Goal: Information Seeking & Learning: Learn about a topic

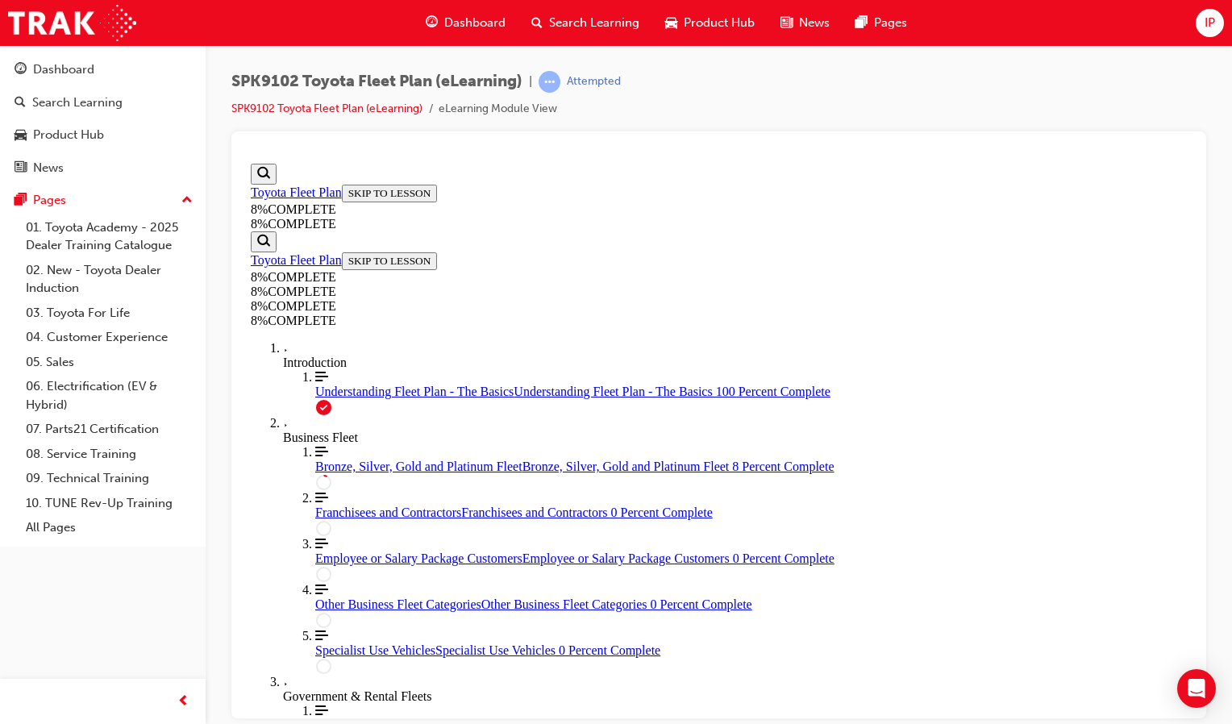
scroll to position [397, 0]
drag, startPoint x: 906, startPoint y: 367, endPoint x: 788, endPoint y: 351, distance: 118.7
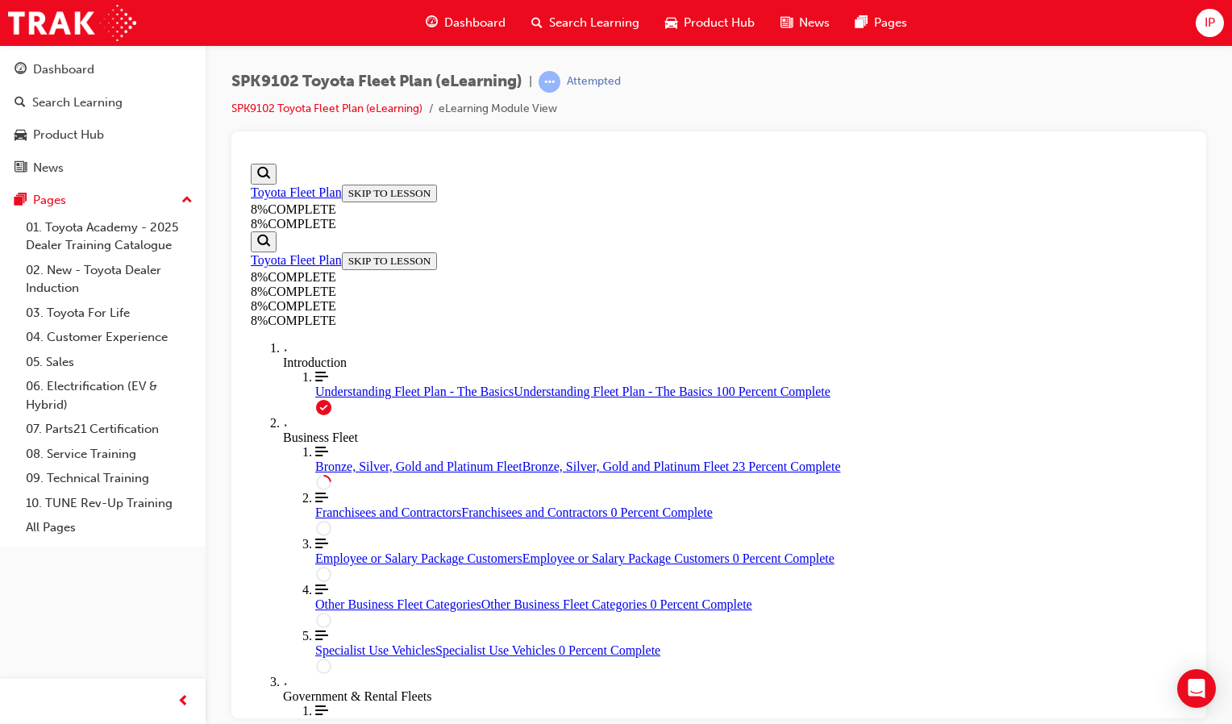
scroll to position [1442, 0]
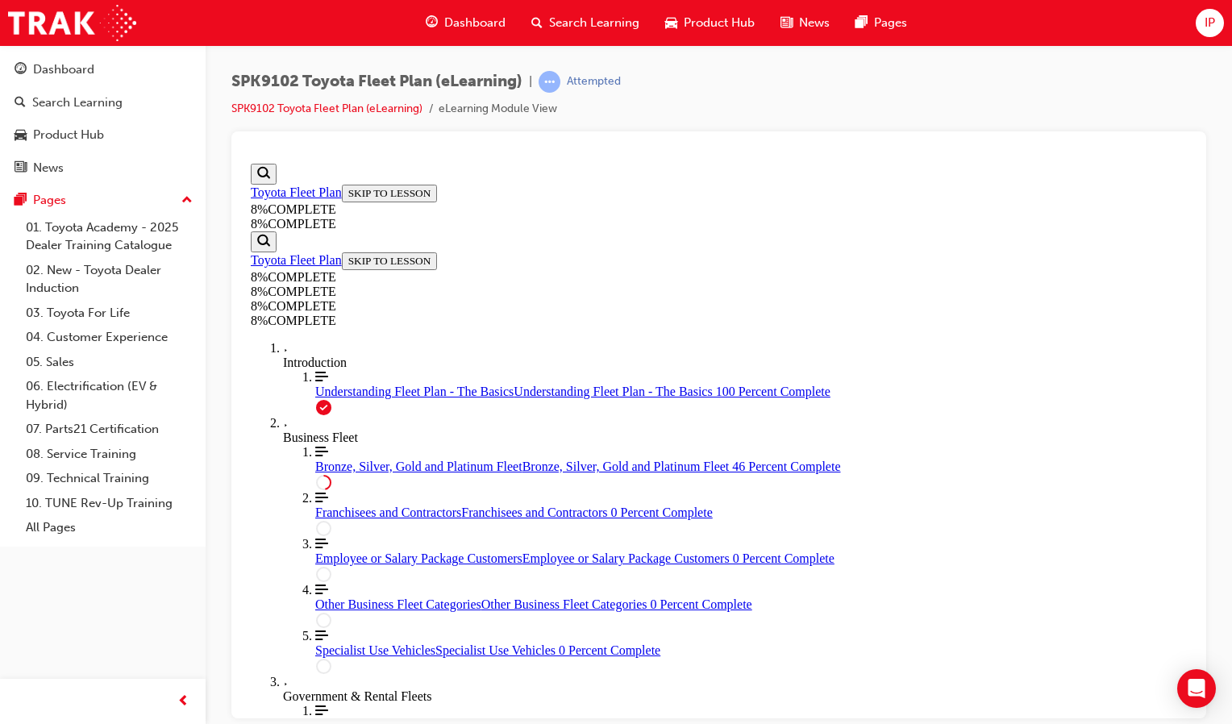
drag, startPoint x: 872, startPoint y: 456, endPoint x: 862, endPoint y: 448, distance: 13.2
drag, startPoint x: 862, startPoint y: 448, endPoint x: 995, endPoint y: 398, distance: 142.8
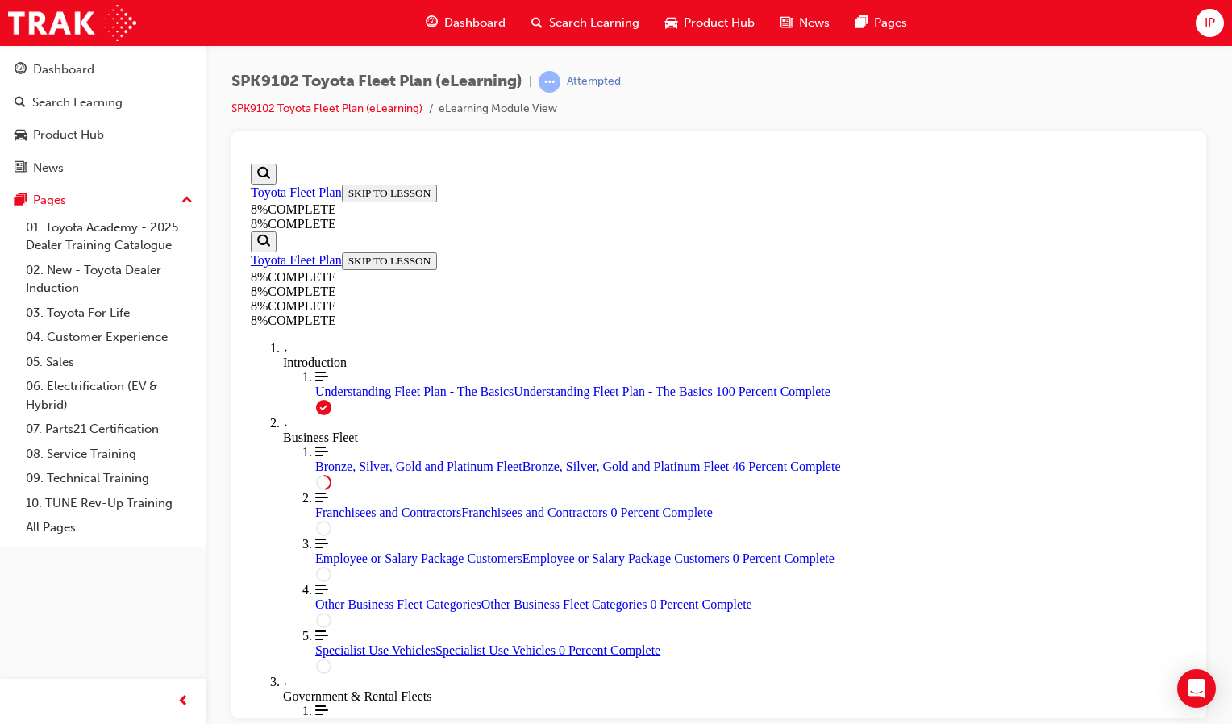
drag, startPoint x: 673, startPoint y: 464, endPoint x: 657, endPoint y: 462, distance: 16.3
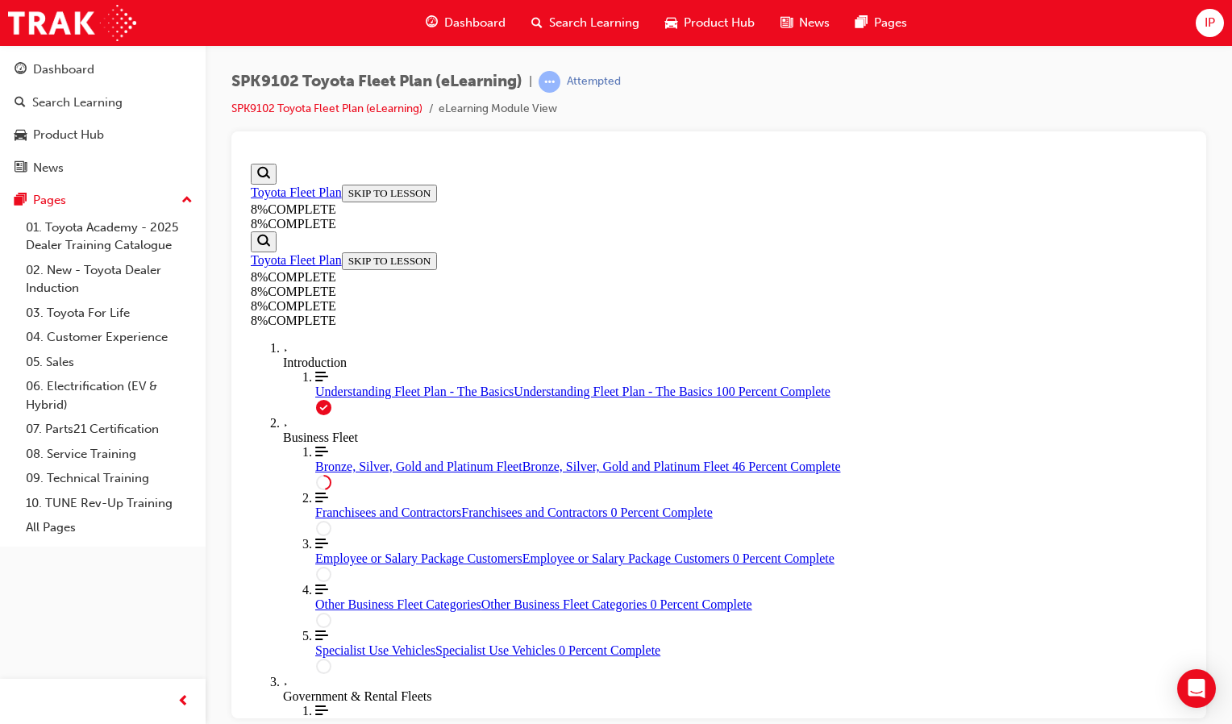
scroll to position [3759, 0]
drag, startPoint x: 696, startPoint y: 456, endPoint x: 824, endPoint y: 401, distance: 139.7
drag, startPoint x: 737, startPoint y: 444, endPoint x: 928, endPoint y: 226, distance: 289.6
drag, startPoint x: 720, startPoint y: 472, endPoint x: 921, endPoint y: 254, distance: 296.6
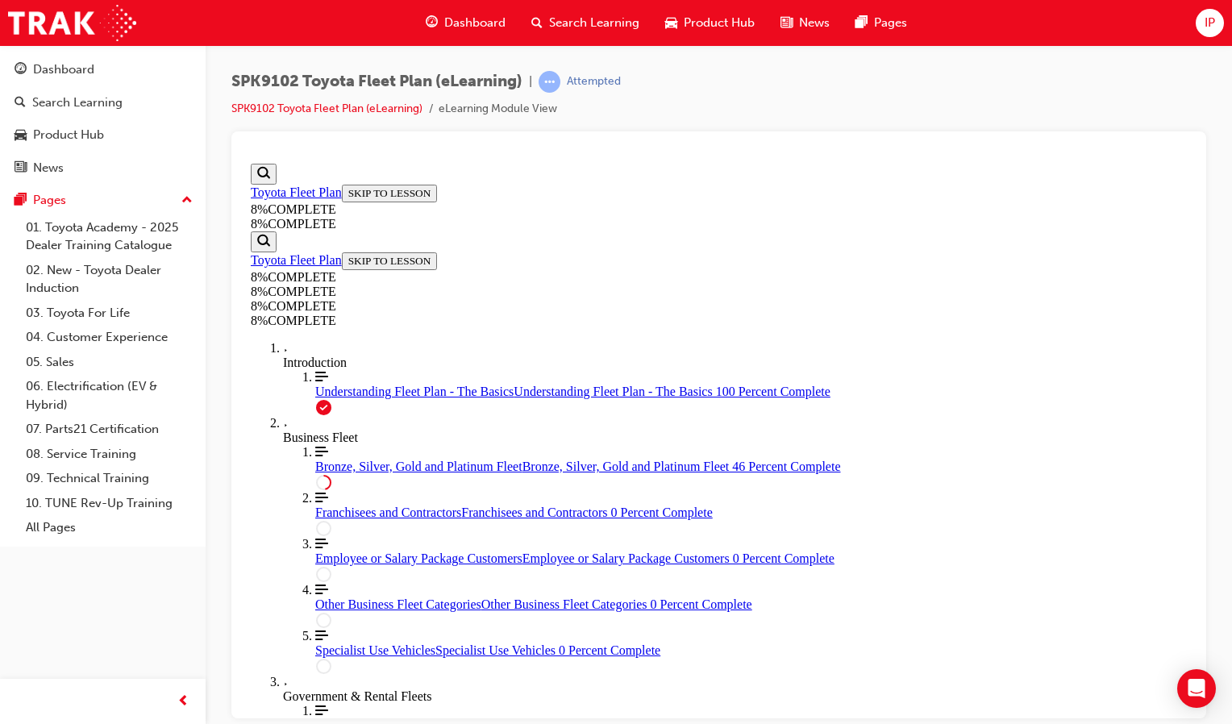
drag, startPoint x: 919, startPoint y: 459, endPoint x: 896, endPoint y: 450, distance: 25.0
drag, startPoint x: 779, startPoint y: 351, endPoint x: 966, endPoint y: 460, distance: 215.7
drag, startPoint x: 879, startPoint y: 585, endPoint x: 831, endPoint y: 515, distance: 84.7
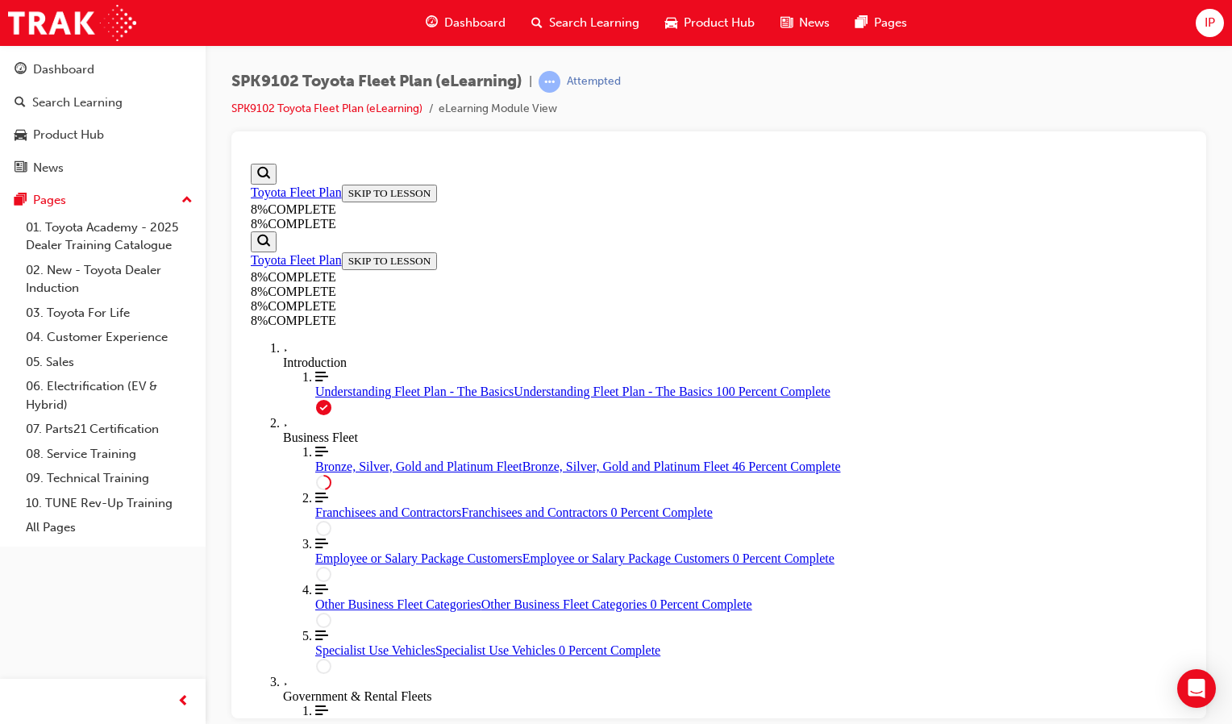
drag, startPoint x: 718, startPoint y: 357, endPoint x: 946, endPoint y: 583, distance: 320.9
click at [364, 384] on span "Understanding Fleet Plan - The Basics" at bounding box center [414, 391] width 198 height 14
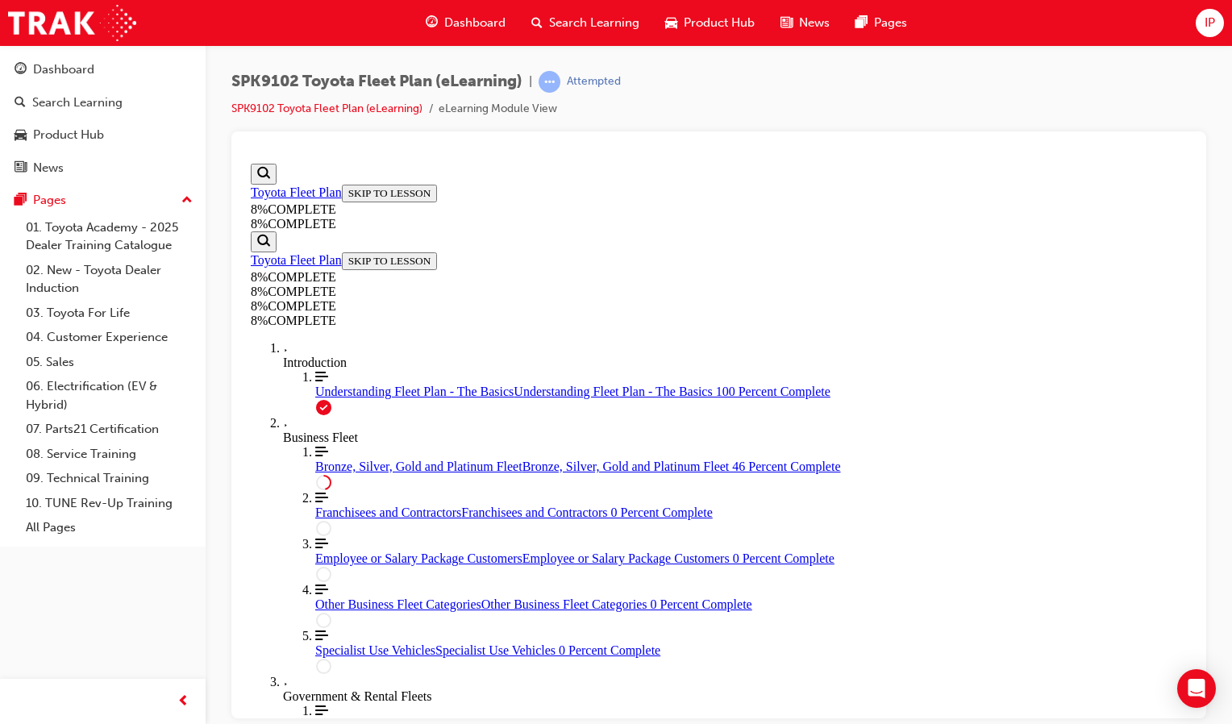
scroll to position [1042, 0]
drag, startPoint x: 737, startPoint y: 270, endPoint x: 964, endPoint y: 269, distance: 227.3
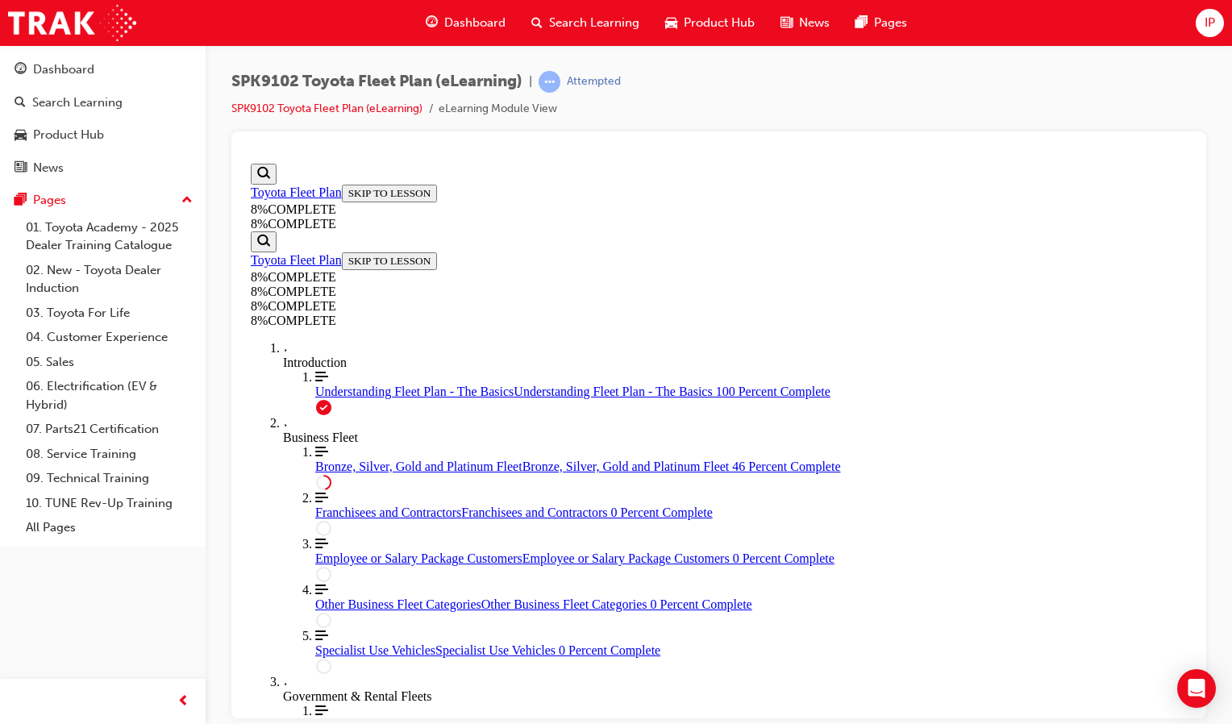
drag, startPoint x: 878, startPoint y: 607, endPoint x: 875, endPoint y: 593, distance: 13.9
click at [333, 551] on div "Employee or Salary Package Customers Employee or Salary Package Customers 0 Per…" at bounding box center [750, 558] width 871 height 15
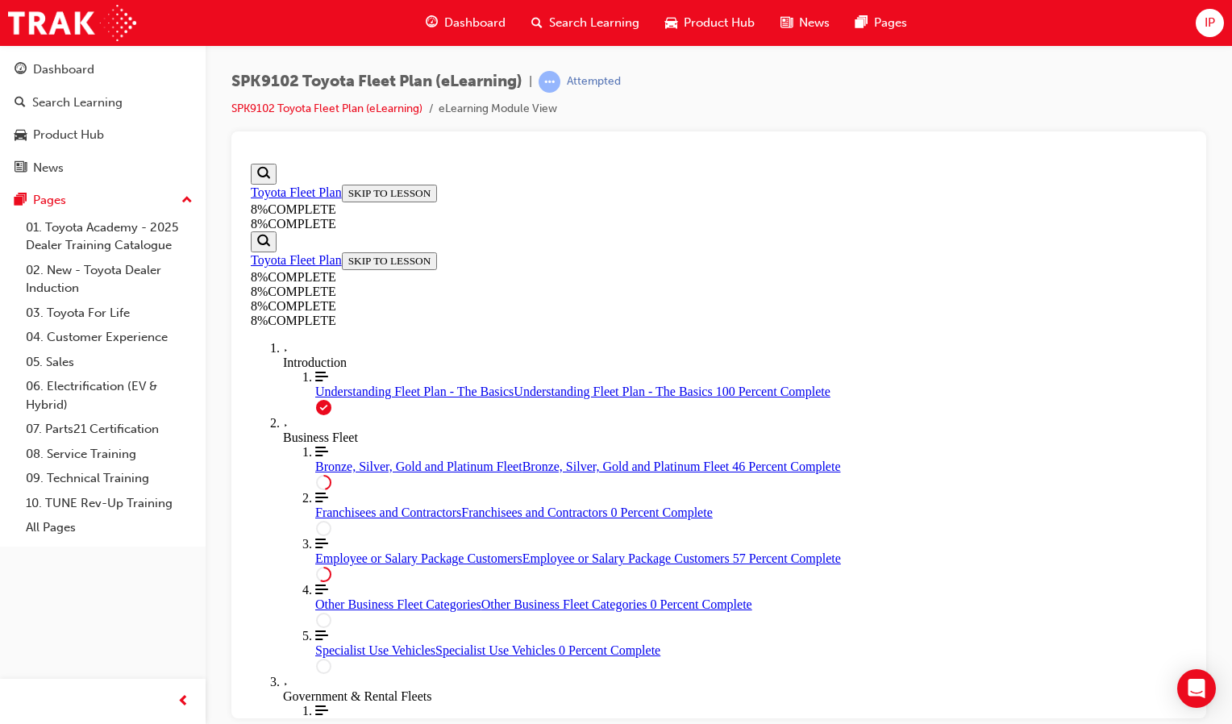
click at [349, 459] on div "Bronze, Silver, Gold and Platinum Fleet Bronze, Silver, Gold and Platinum Fleet…" at bounding box center [750, 466] width 871 height 15
drag, startPoint x: 503, startPoint y: 412, endPoint x: 837, endPoint y: 281, distance: 358.6
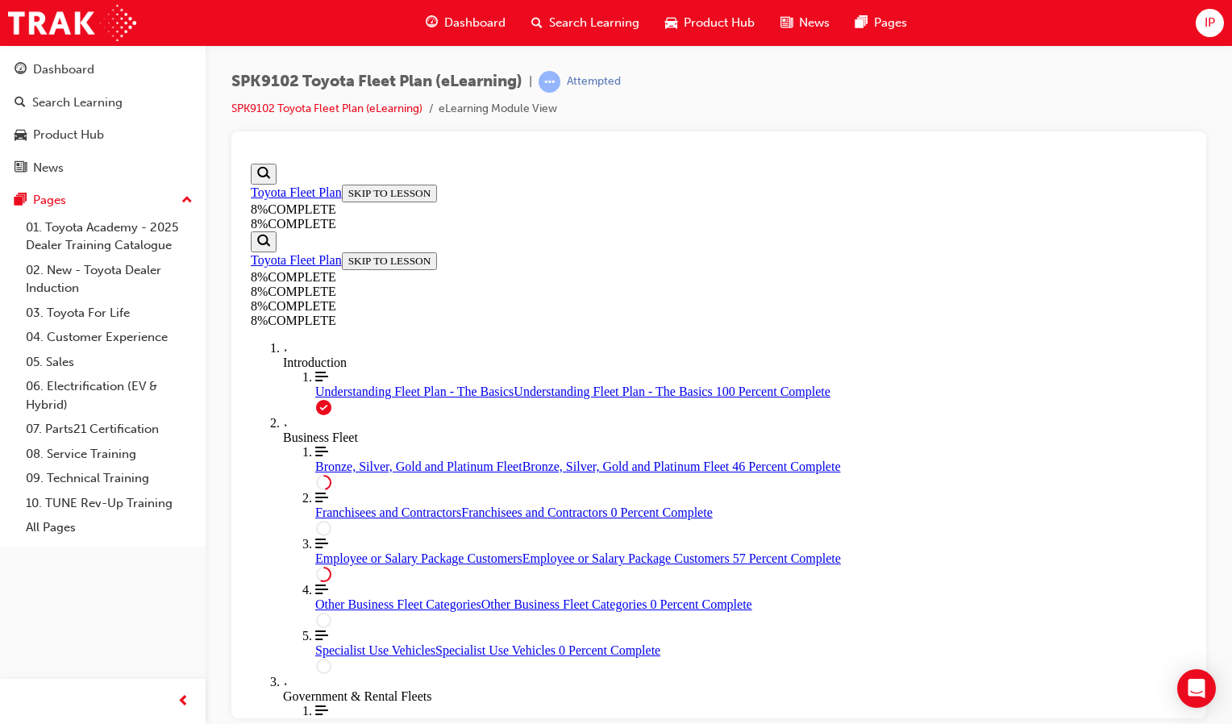
drag, startPoint x: 694, startPoint y: 485, endPoint x: 916, endPoint y: 606, distance: 252.5
drag, startPoint x: 697, startPoint y: 500, endPoint x: 712, endPoint y: 400, distance: 101.0
drag, startPoint x: 689, startPoint y: 512, endPoint x: 695, endPoint y: 397, distance: 114.6
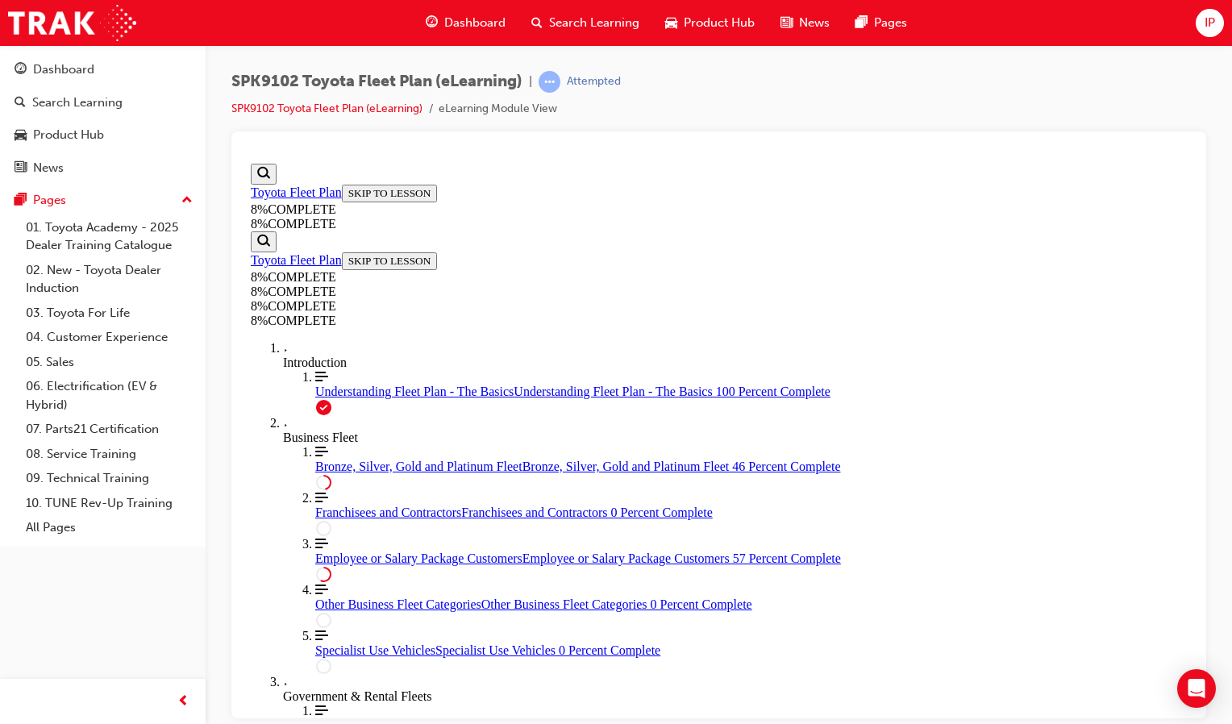
drag, startPoint x: 709, startPoint y: 502, endPoint x: 717, endPoint y: 393, distance: 109.9
drag, startPoint x: 730, startPoint y: 359, endPoint x: 746, endPoint y: 471, distance: 113.1
drag, startPoint x: 689, startPoint y: 493, endPoint x: 726, endPoint y: 580, distance: 94.6
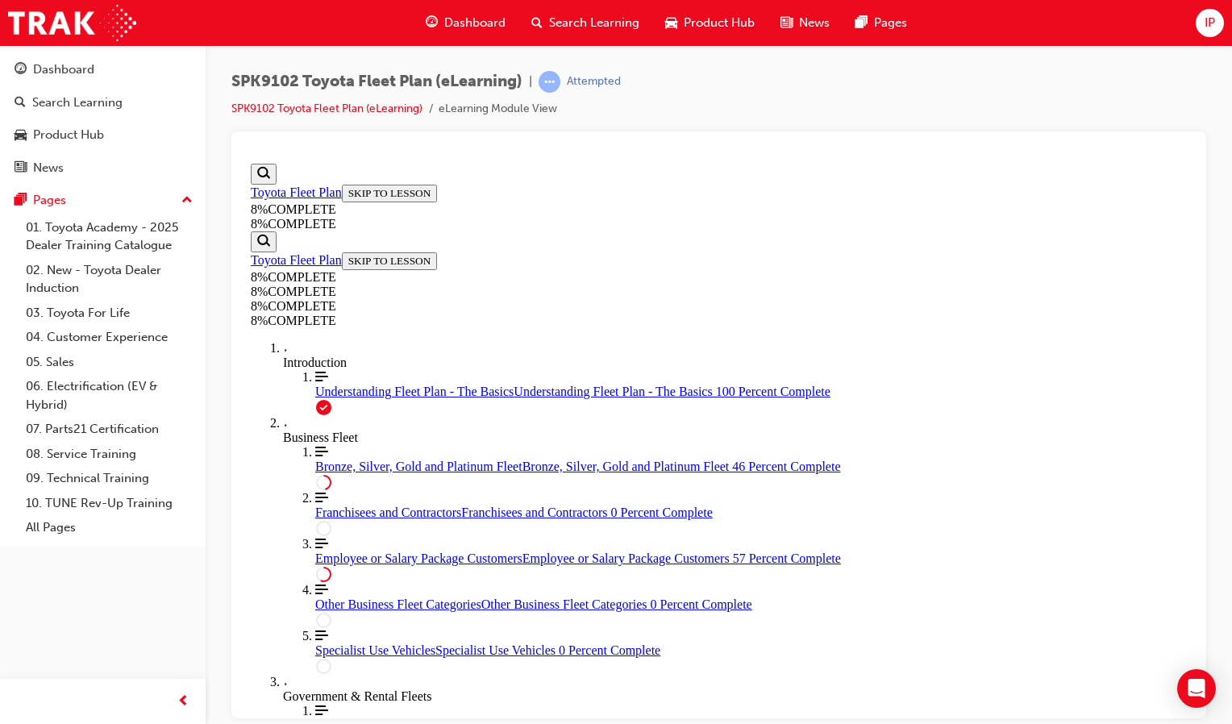
drag, startPoint x: 693, startPoint y: 492, endPoint x: 704, endPoint y: 345, distance: 147.9
drag, startPoint x: 717, startPoint y: 493, endPoint x: 751, endPoint y: 301, distance: 195.7
drag, startPoint x: 889, startPoint y: 610, endPoint x: 890, endPoint y: 557, distance: 53.2
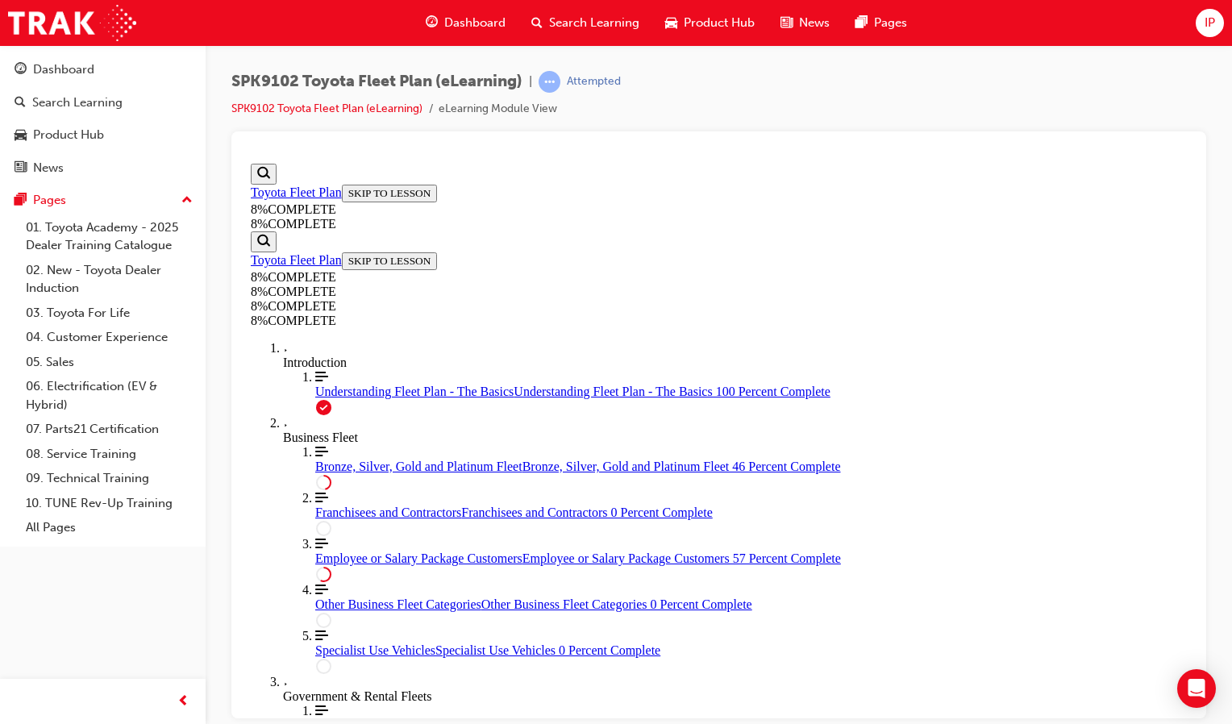
drag, startPoint x: 725, startPoint y: 494, endPoint x: 746, endPoint y: 610, distance: 117.9
drag, startPoint x: 739, startPoint y: 487, endPoint x: 775, endPoint y: 602, distance: 120.8
drag, startPoint x: 738, startPoint y: 492, endPoint x: 731, endPoint y: 405, distance: 87.4
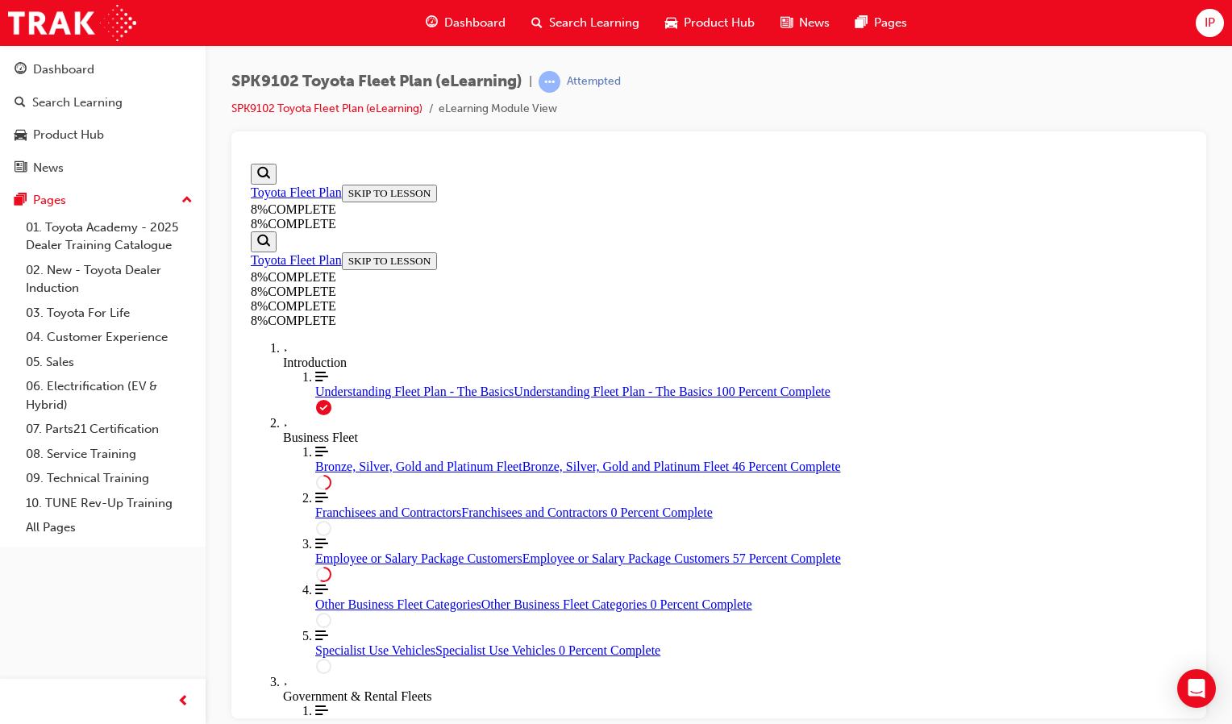
drag, startPoint x: 705, startPoint y: 451, endPoint x: 720, endPoint y: 363, distance: 89.0
drag, startPoint x: 719, startPoint y: 380, endPoint x: 717, endPoint y: 494, distance: 113.7
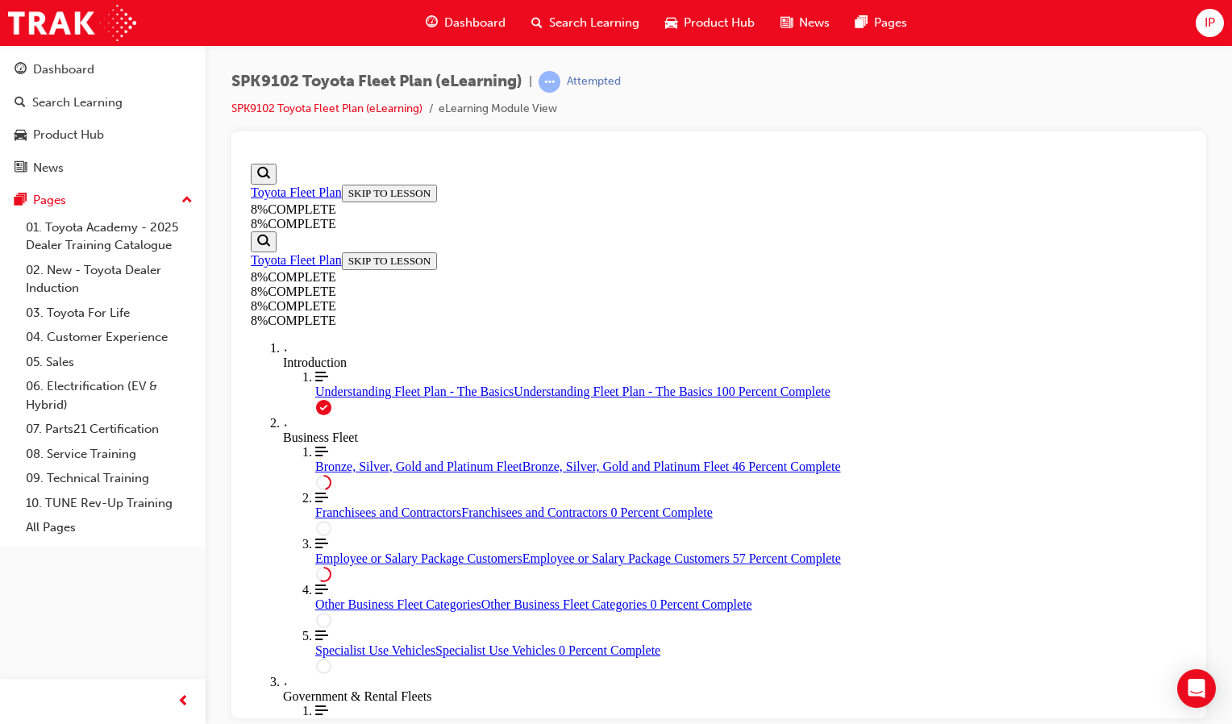
drag, startPoint x: 722, startPoint y: 499, endPoint x: 740, endPoint y: 372, distance: 127.8
drag, startPoint x: 792, startPoint y: 375, endPoint x: 1021, endPoint y: 475, distance: 249.8
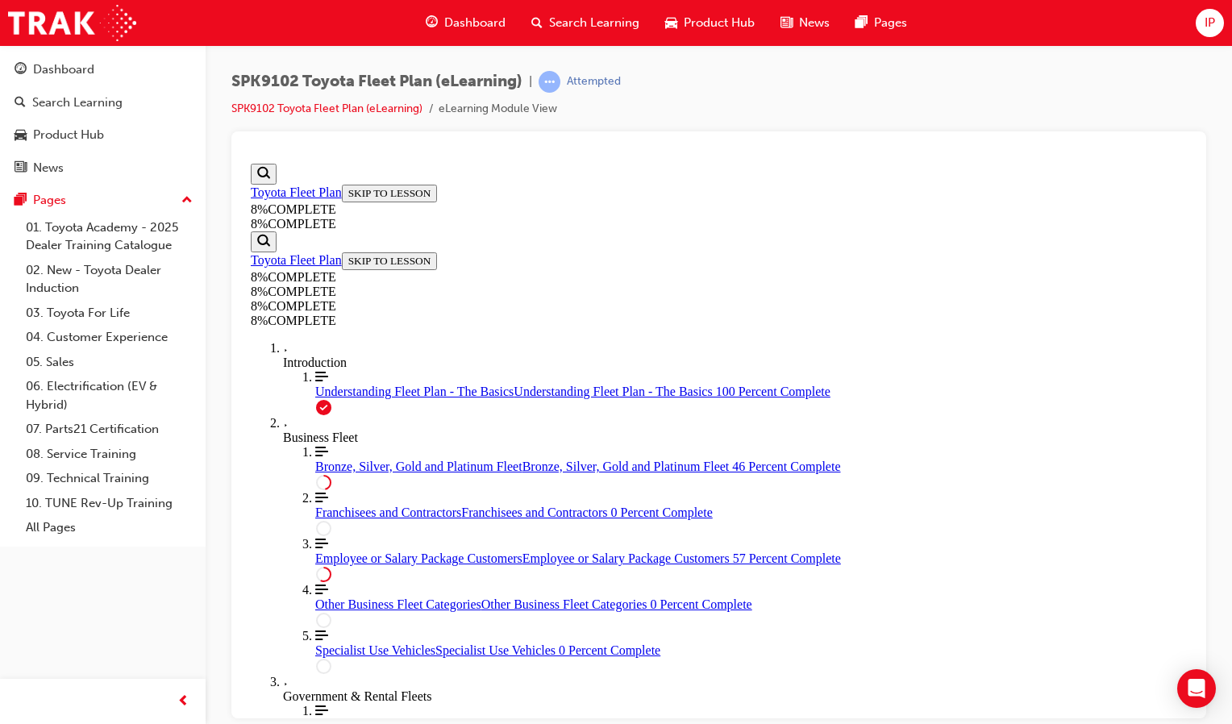
drag, startPoint x: 849, startPoint y: 372, endPoint x: 791, endPoint y: 286, distance: 104.0
drag, startPoint x: 791, startPoint y: 286, endPoint x: 748, endPoint y: 283, distance: 42.8
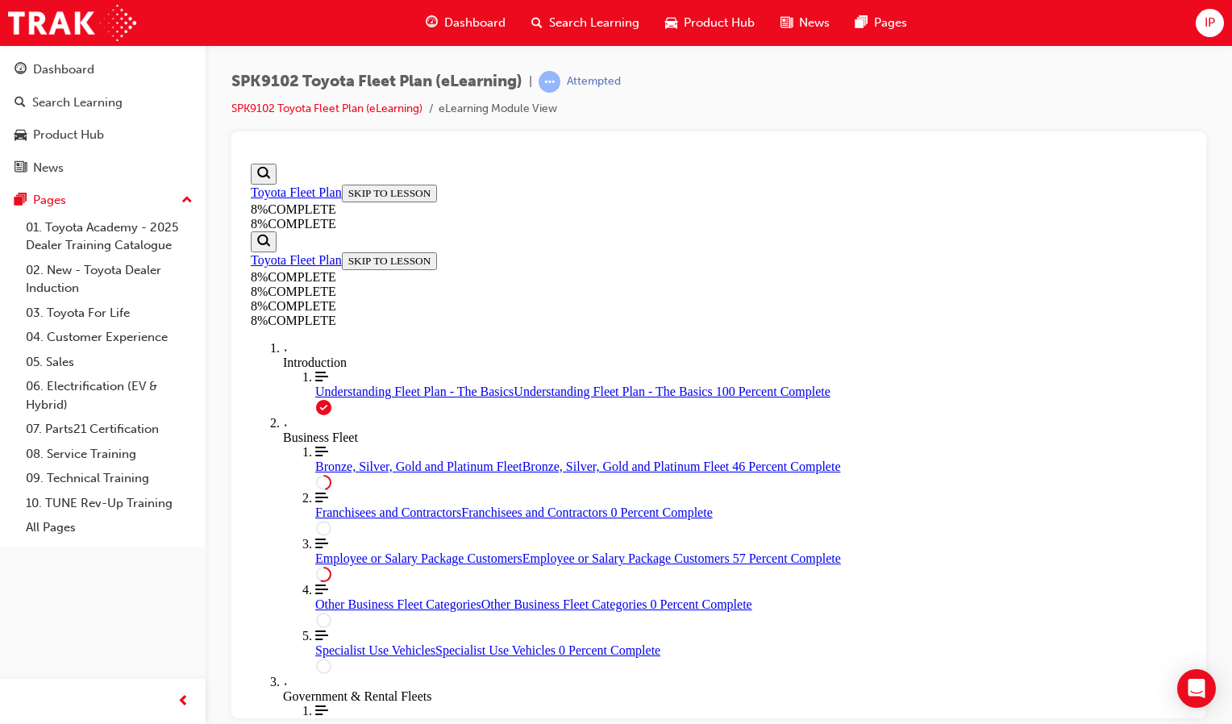
drag, startPoint x: 671, startPoint y: 387, endPoint x: 730, endPoint y: 395, distance: 59.4
drag, startPoint x: 659, startPoint y: 272, endPoint x: 693, endPoint y: 278, distance: 34.3
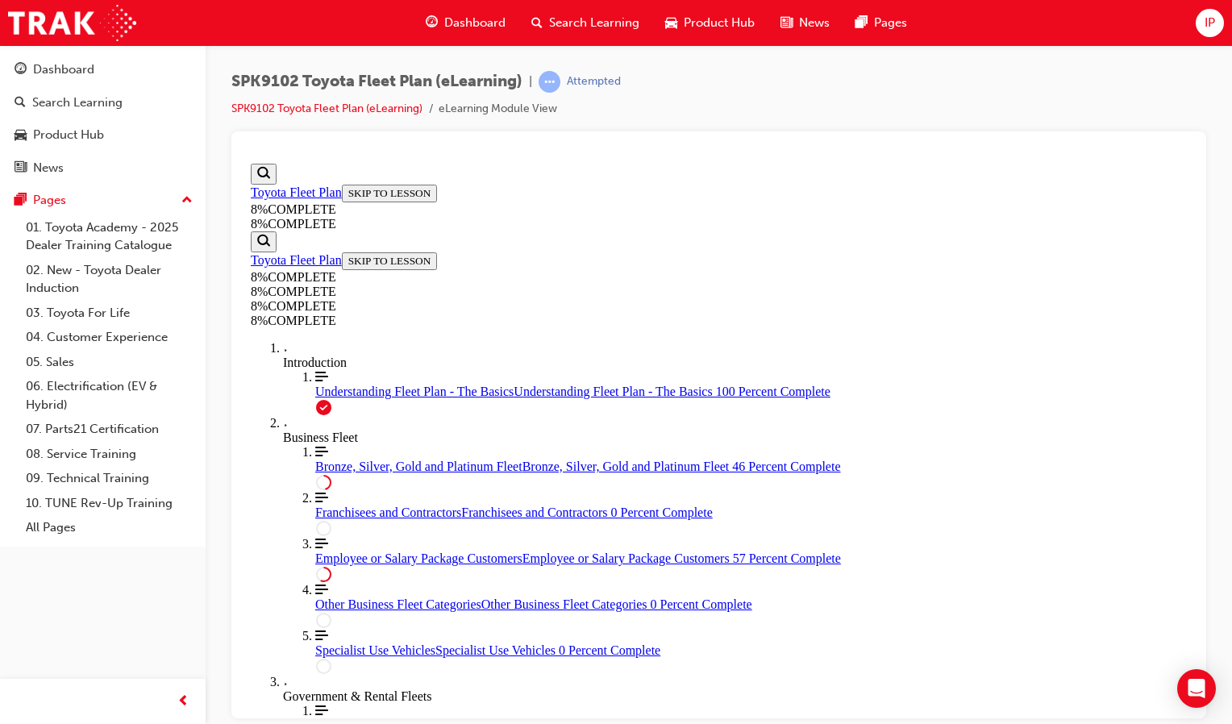
drag, startPoint x: 771, startPoint y: 275, endPoint x: 809, endPoint y: 278, distance: 38.8
drag, startPoint x: 738, startPoint y: 336, endPoint x: 822, endPoint y: 457, distance: 147.1
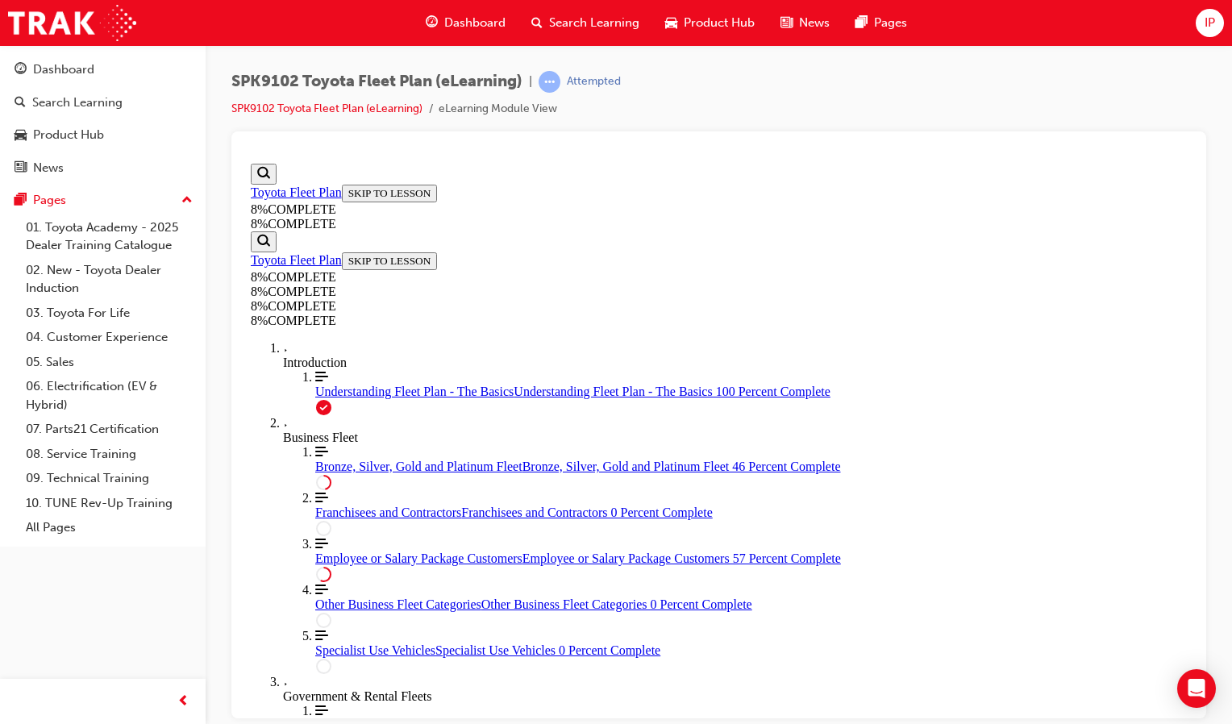
drag, startPoint x: 822, startPoint y: 457, endPoint x: 961, endPoint y: 543, distance: 163.3
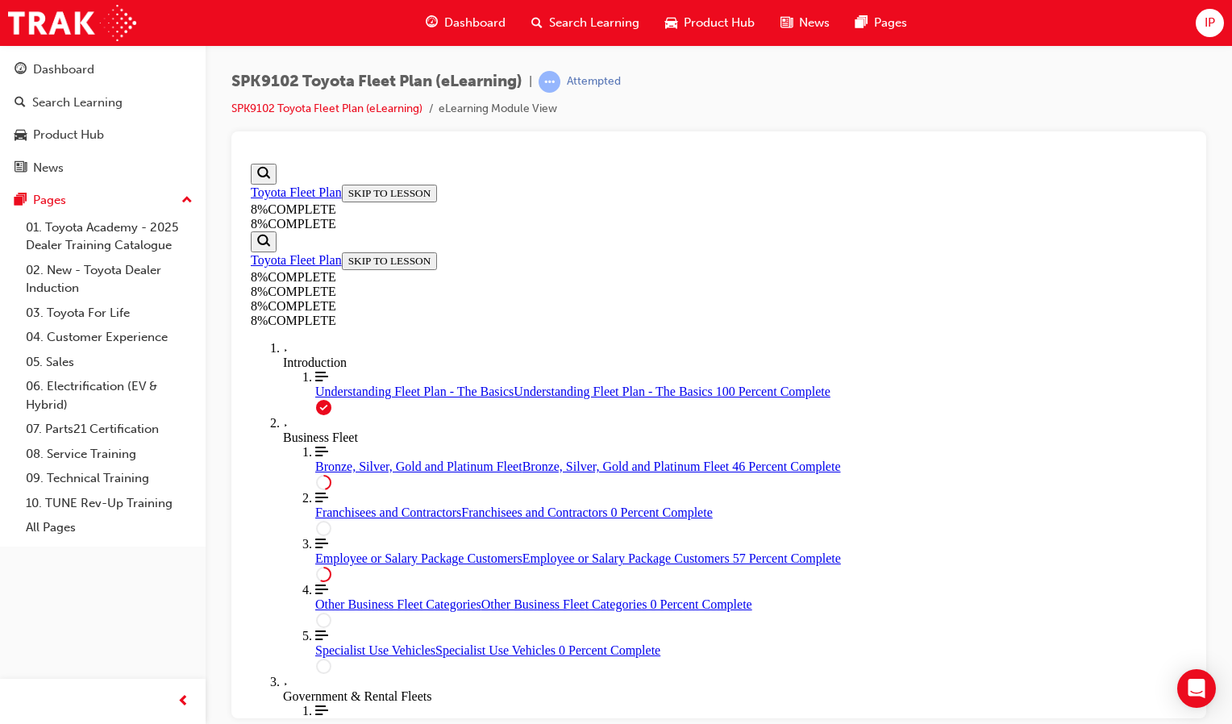
scroll to position [2274, 0]
drag, startPoint x: 750, startPoint y: 422, endPoint x: 746, endPoint y: 648, distance: 226.5
drag, startPoint x: 653, startPoint y: 306, endPoint x: 649, endPoint y: 491, distance: 184.6
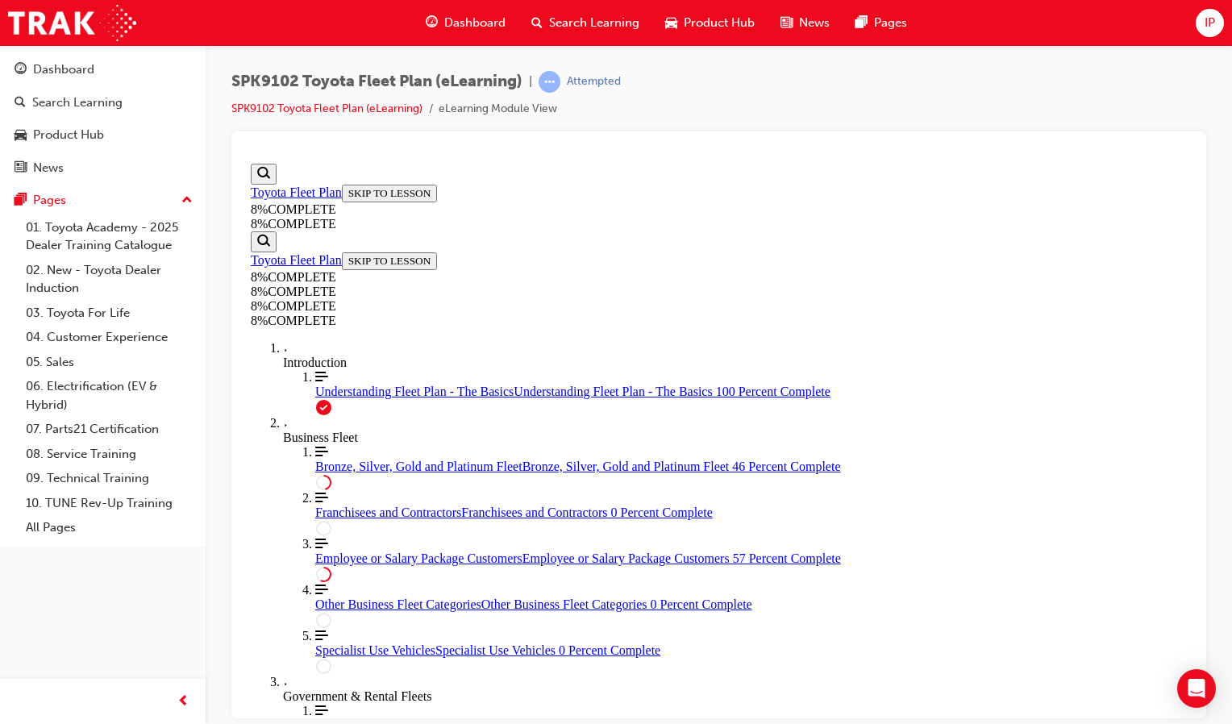
drag, startPoint x: 639, startPoint y: 205, endPoint x: 637, endPoint y: 545, distance: 340.2
drag, startPoint x: 717, startPoint y: 556, endPoint x: 751, endPoint y: 234, distance: 324.2
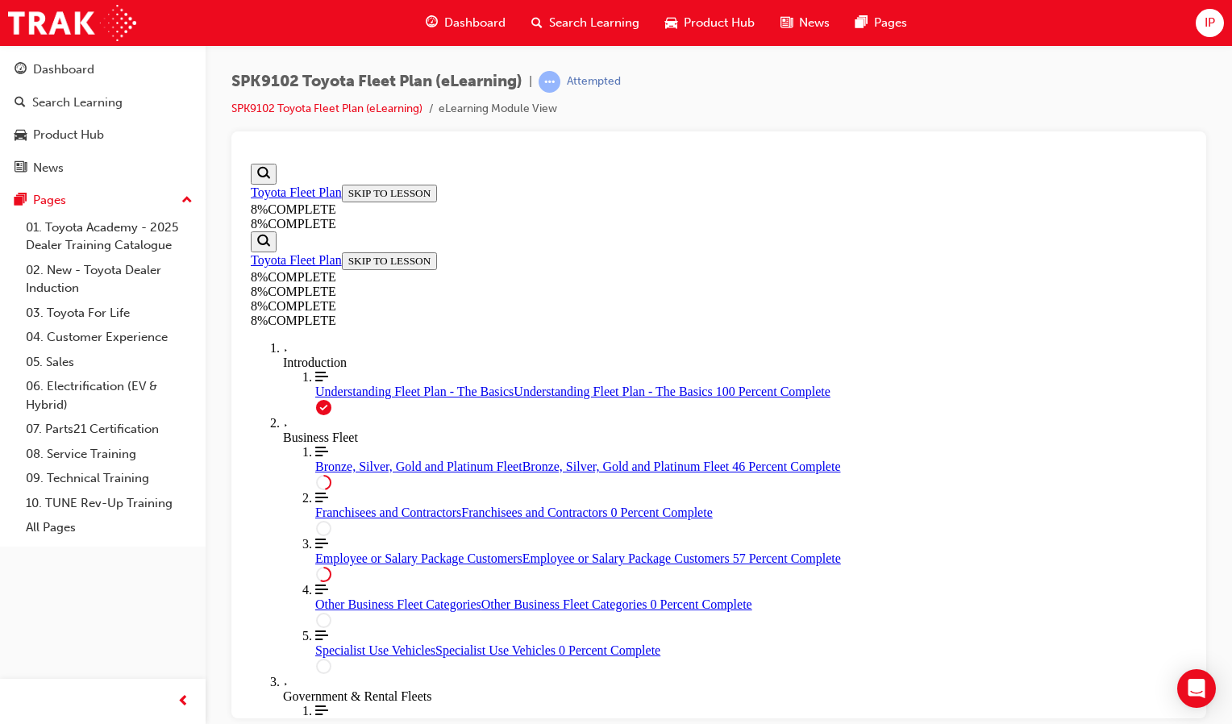
drag, startPoint x: 705, startPoint y: 580, endPoint x: 696, endPoint y: 281, distance: 299.2
drag, startPoint x: 705, startPoint y: 265, endPoint x: 721, endPoint y: 525, distance: 260.0
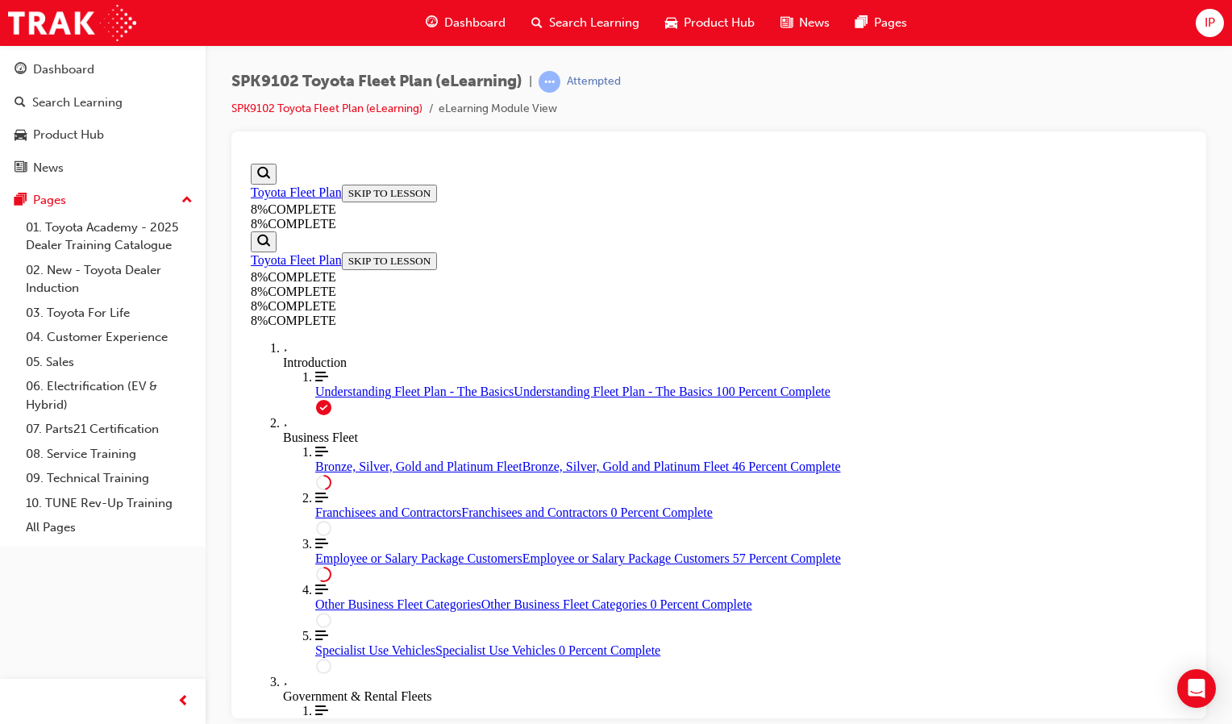
drag, startPoint x: 679, startPoint y: 559, endPoint x: 712, endPoint y: 332, distance: 228.8
drag, startPoint x: 668, startPoint y: 552, endPoint x: 628, endPoint y: 222, distance: 332.1
drag, startPoint x: 876, startPoint y: 272, endPoint x: 913, endPoint y: 518, distance: 248.6
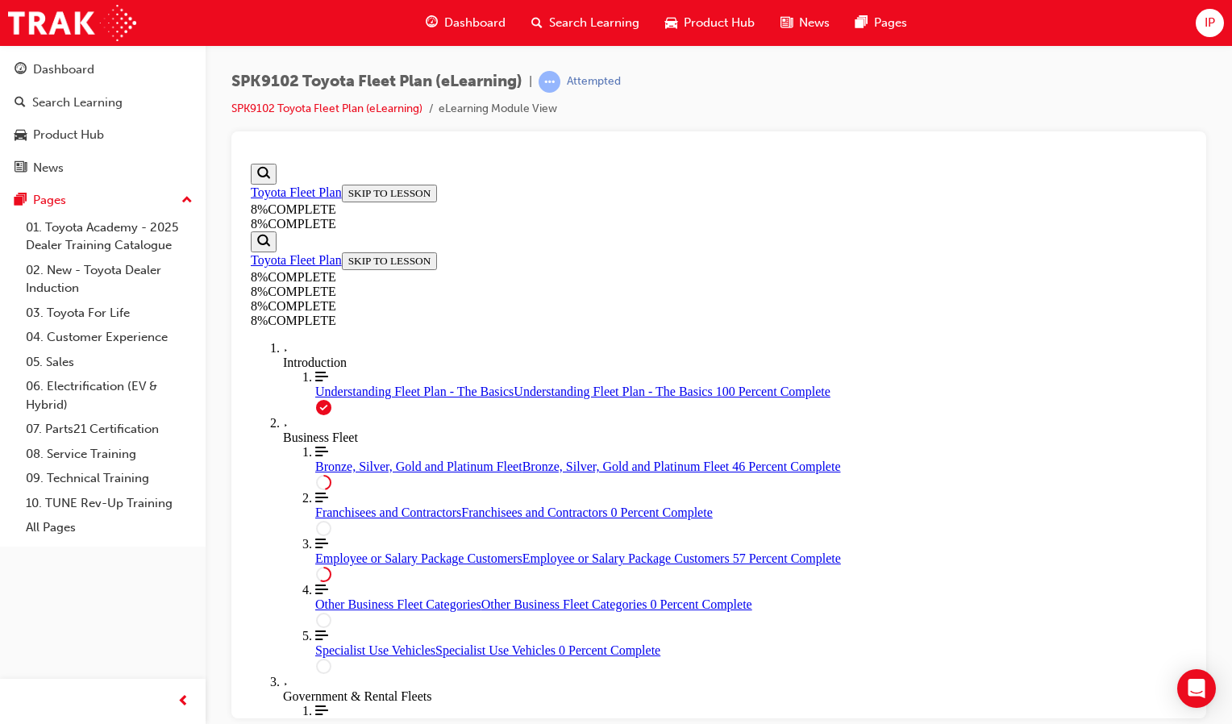
drag, startPoint x: 711, startPoint y: 559, endPoint x: 755, endPoint y: 223, distance: 338.2
drag, startPoint x: 713, startPoint y: 219, endPoint x: 669, endPoint y: 224, distance: 43.8
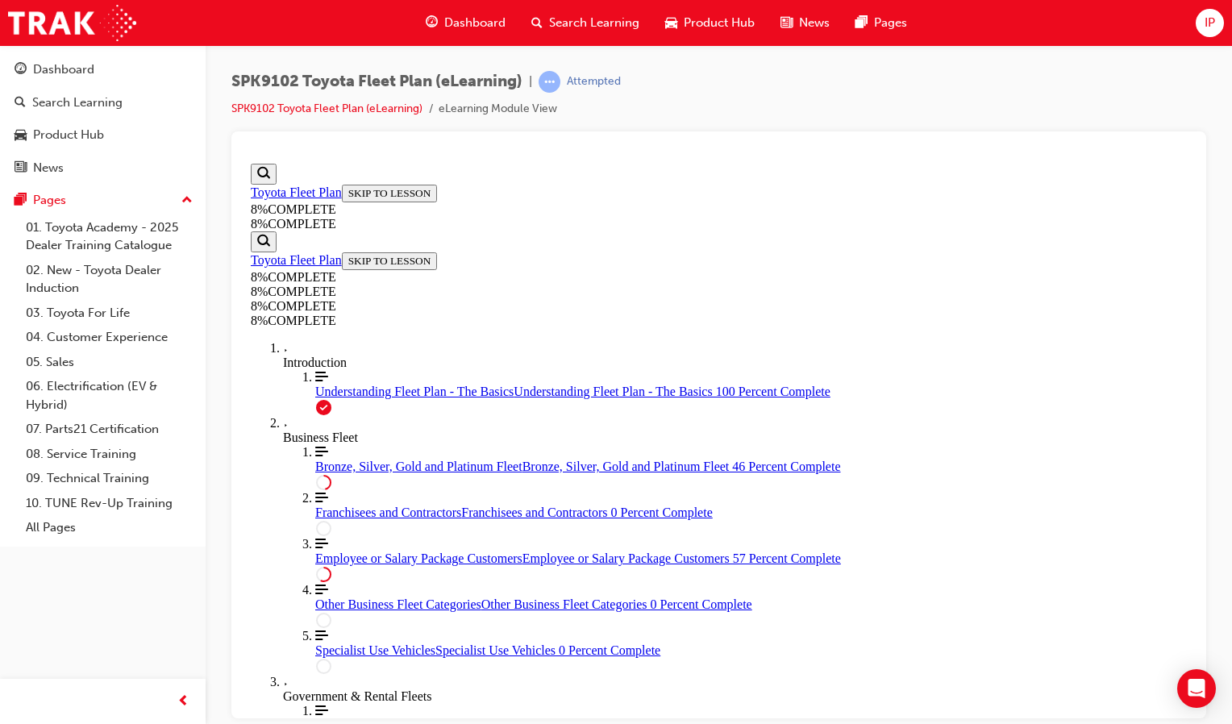
drag, startPoint x: 709, startPoint y: 217, endPoint x: 683, endPoint y: 216, distance: 26.6
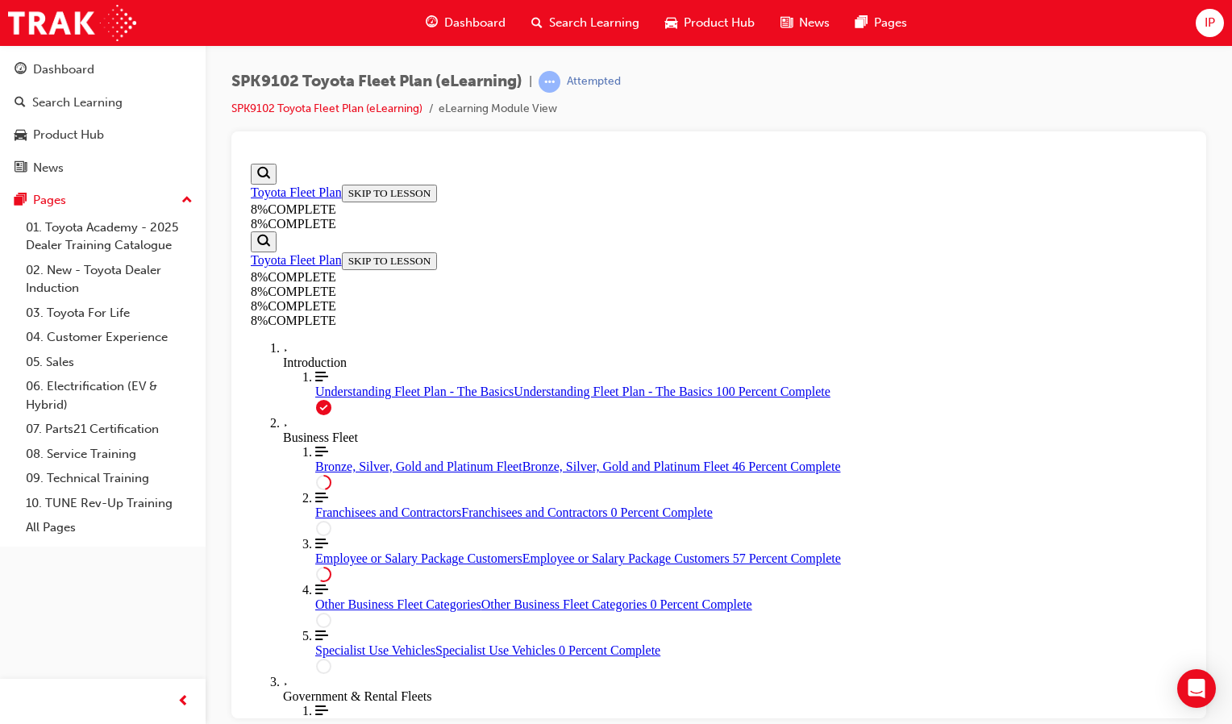
drag, startPoint x: 683, startPoint y: 216, endPoint x: 796, endPoint y: 357, distance: 181.1
drag, startPoint x: 731, startPoint y: 443, endPoint x: 744, endPoint y: 236, distance: 207.6
drag, startPoint x: 638, startPoint y: 337, endPoint x: 681, endPoint y: 335, distance: 43.6
drag, startPoint x: 677, startPoint y: 543, endPoint x: 714, endPoint y: 543, distance: 37.1
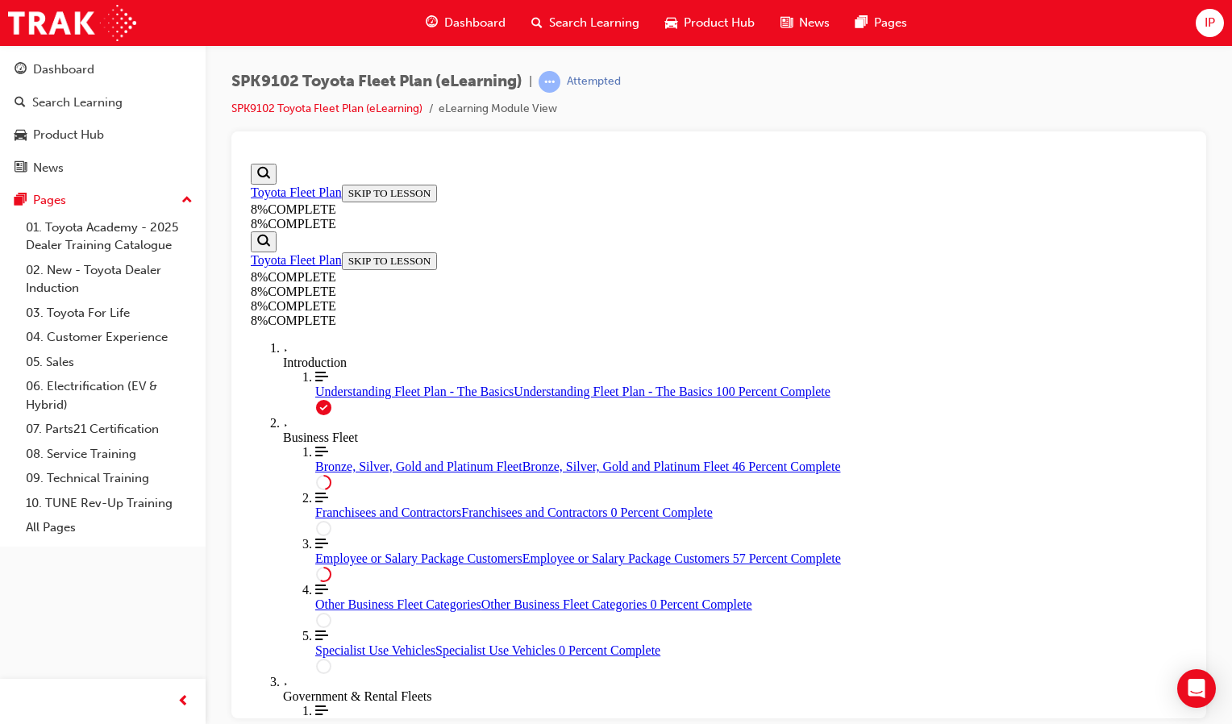
drag, startPoint x: 770, startPoint y: 437, endPoint x: 807, endPoint y: 436, distance: 37.1
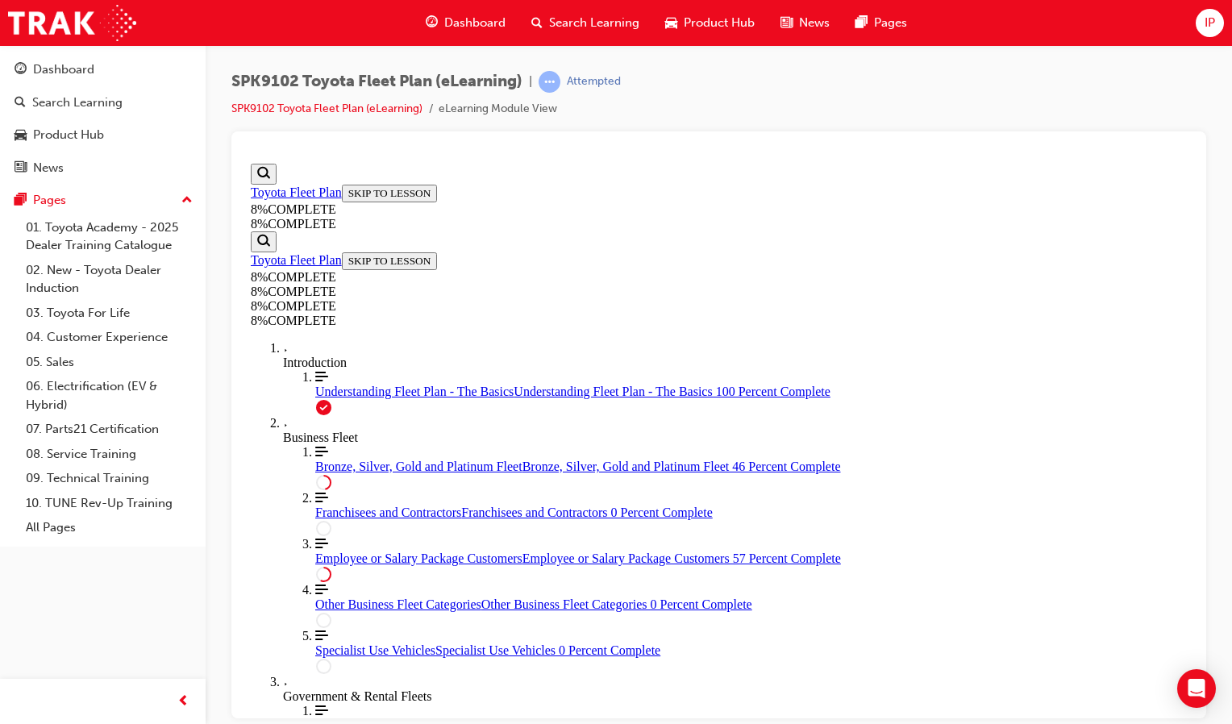
drag, startPoint x: 692, startPoint y: 485, endPoint x: 692, endPoint y: 591, distance: 105.6
drag, startPoint x: 714, startPoint y: 513, endPoint x: 654, endPoint y: 625, distance: 127.3
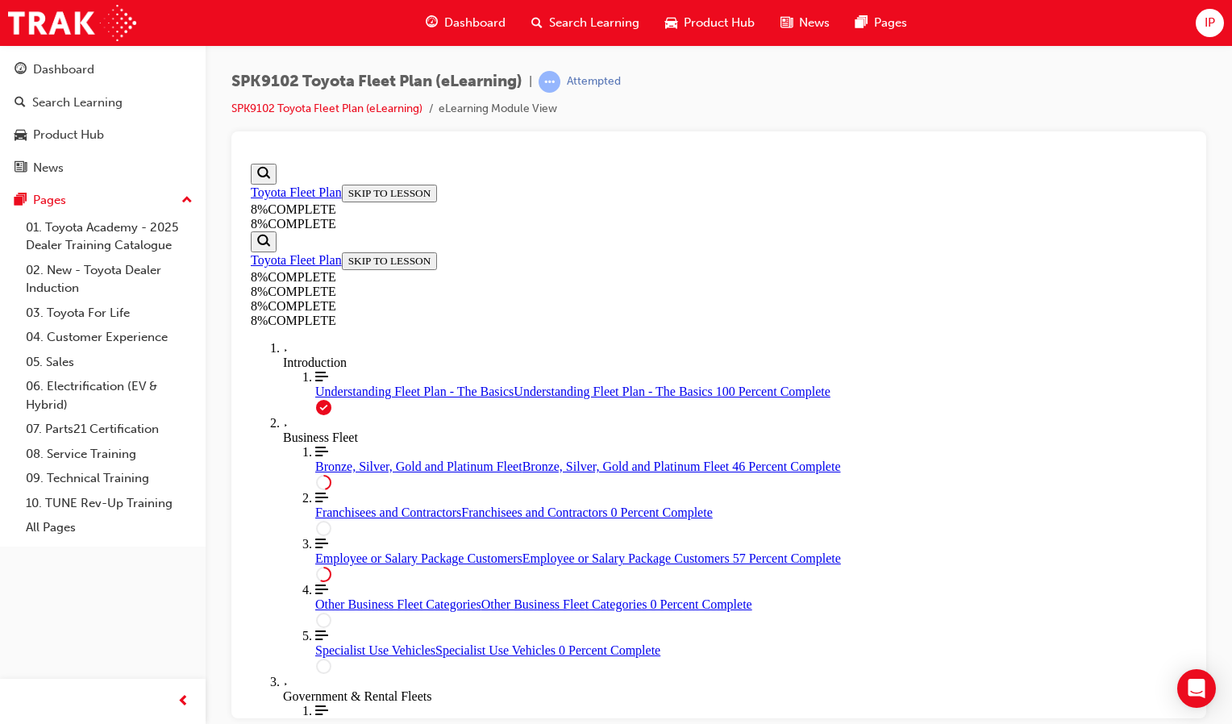
drag, startPoint x: 694, startPoint y: 492, endPoint x: 634, endPoint y: 604, distance: 127.3
drag, startPoint x: 690, startPoint y: 558, endPoint x: 634, endPoint y: 642, distance: 100.6
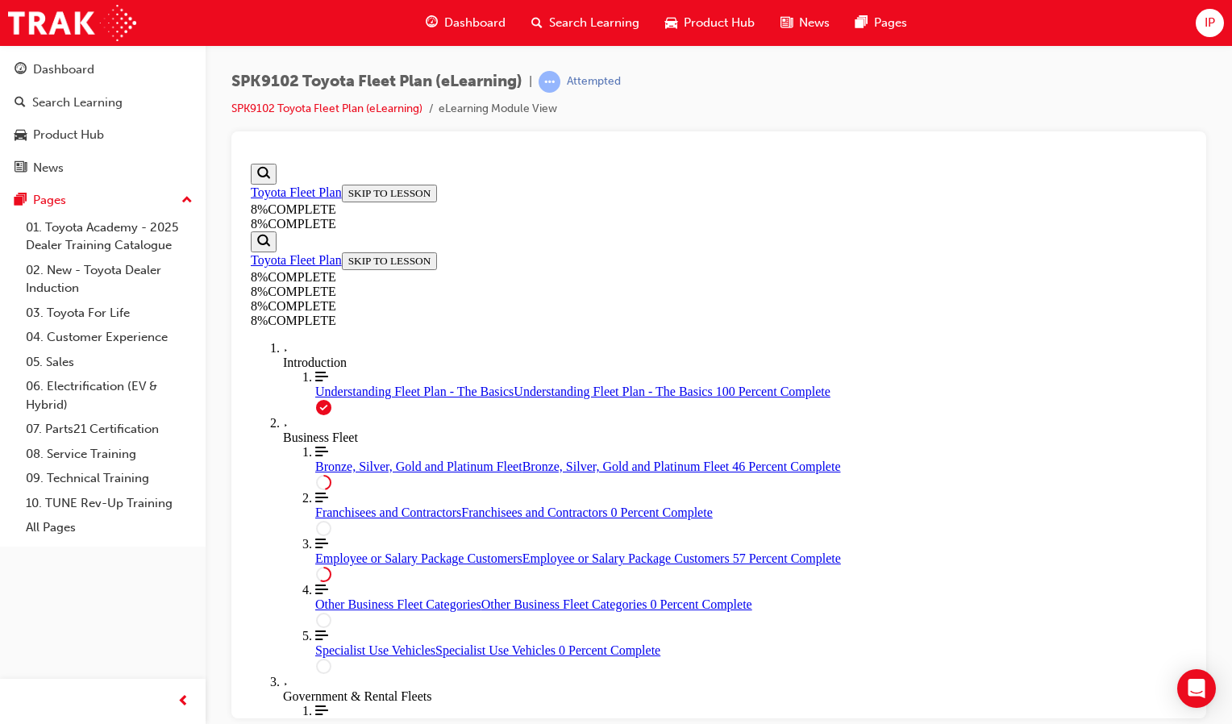
drag, startPoint x: 704, startPoint y: 488, endPoint x: 773, endPoint y: 605, distance: 136.6
drag, startPoint x: 720, startPoint y: 523, endPoint x: 733, endPoint y: 516, distance: 14.8
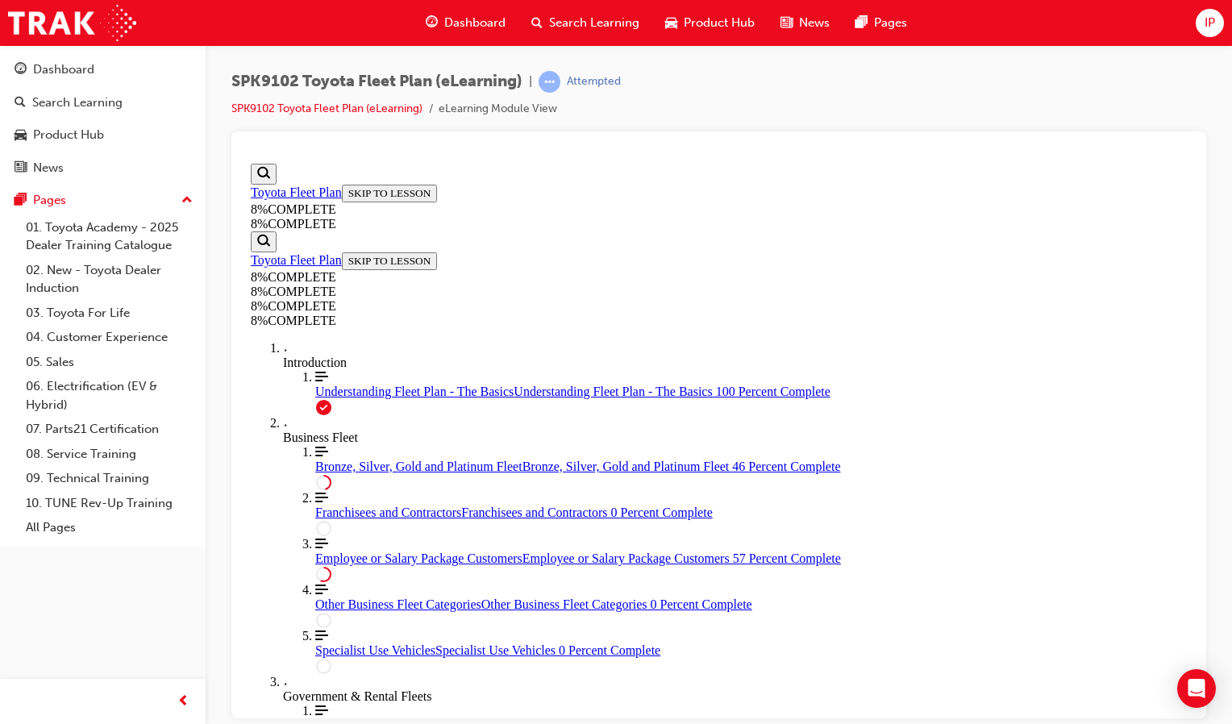
drag, startPoint x: 734, startPoint y: 293, endPoint x: 783, endPoint y: 506, distance: 218.2
drag, startPoint x: 656, startPoint y: 251, endPoint x: 698, endPoint y: 252, distance: 41.9
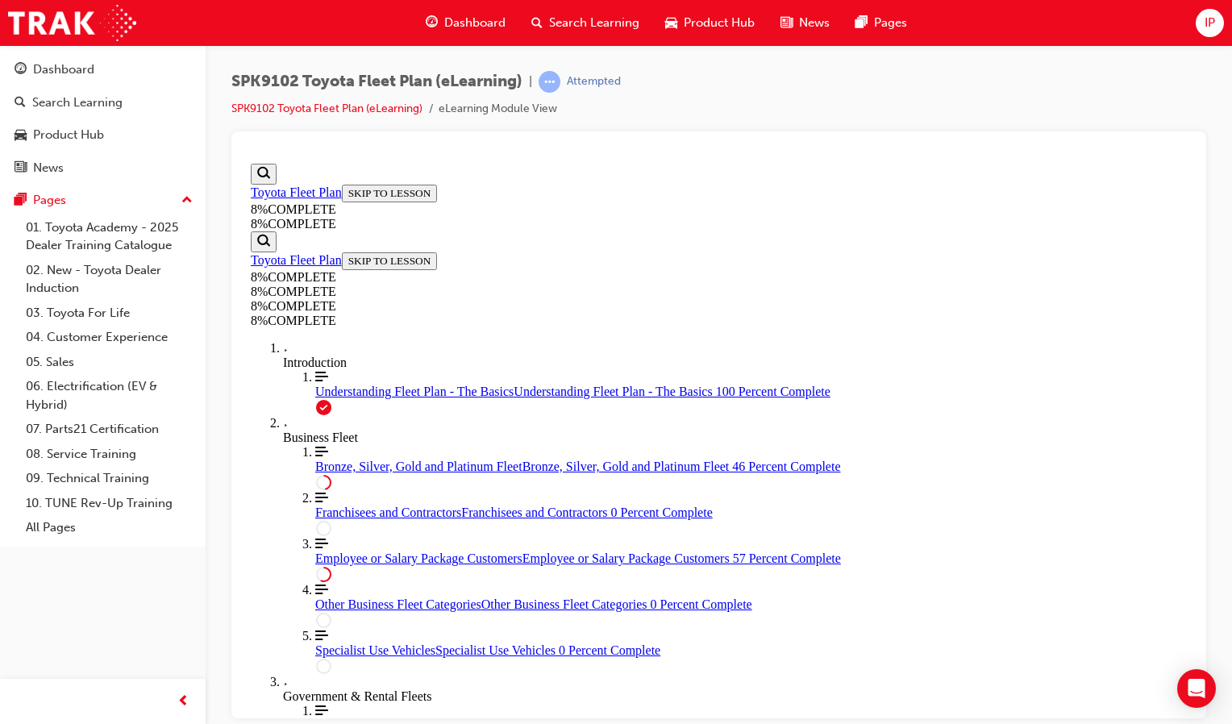
drag, startPoint x: 672, startPoint y: 234, endPoint x: 717, endPoint y: 235, distance: 44.3
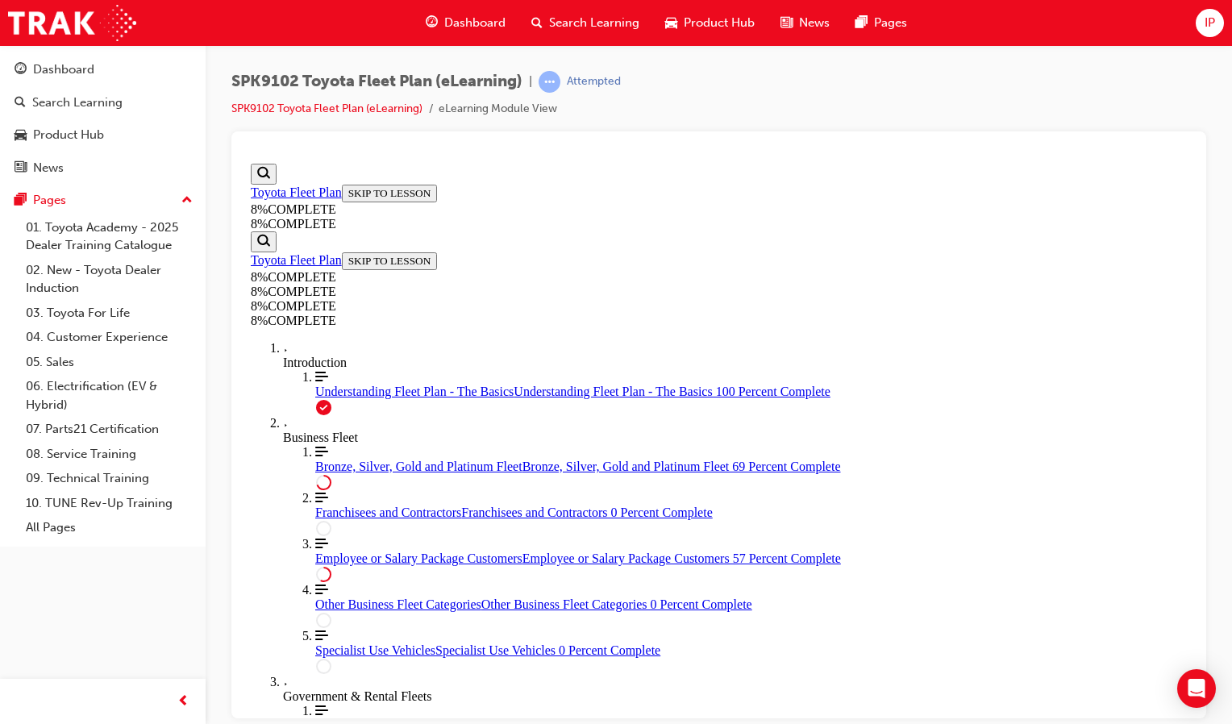
scroll to position [3856, 0]
drag, startPoint x: 648, startPoint y: 273, endPoint x: 729, endPoint y: 605, distance: 341.9
drag, startPoint x: 717, startPoint y: 509, endPoint x: 763, endPoint y: 393, distance: 125.1
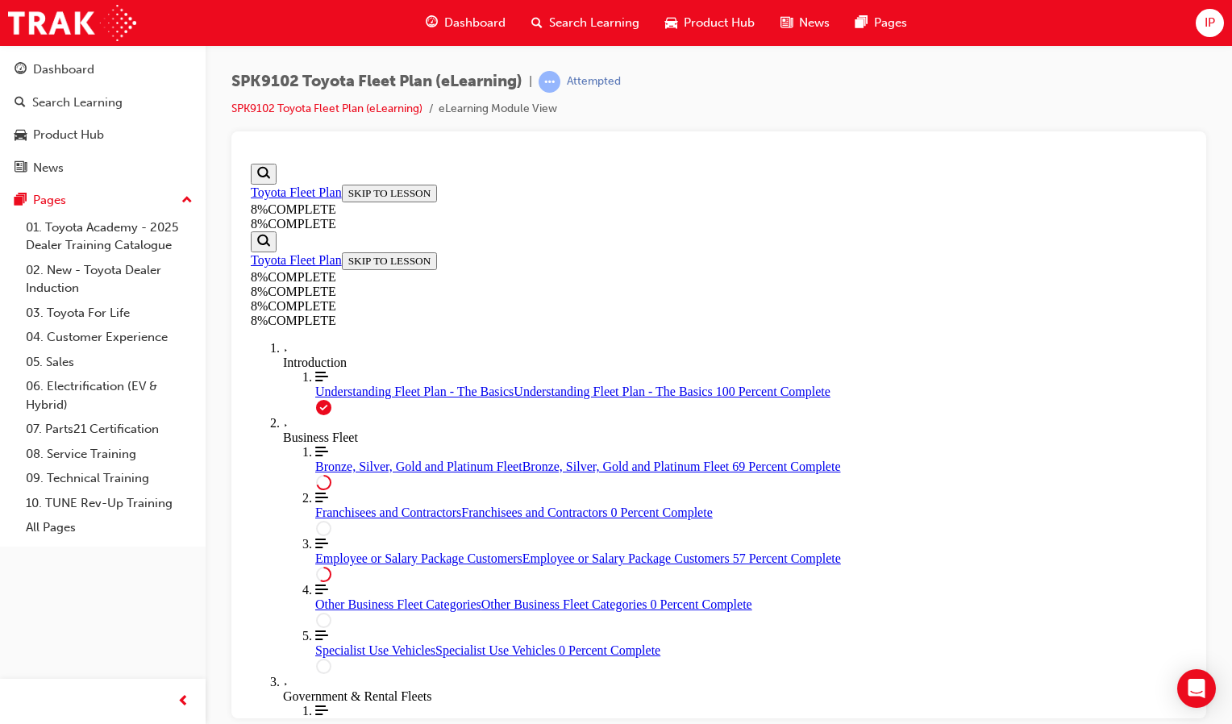
drag, startPoint x: 682, startPoint y: 295, endPoint x: 733, endPoint y: 297, distance: 51.6
drag, startPoint x: 686, startPoint y: 488, endPoint x: 721, endPoint y: 492, distance: 34.9
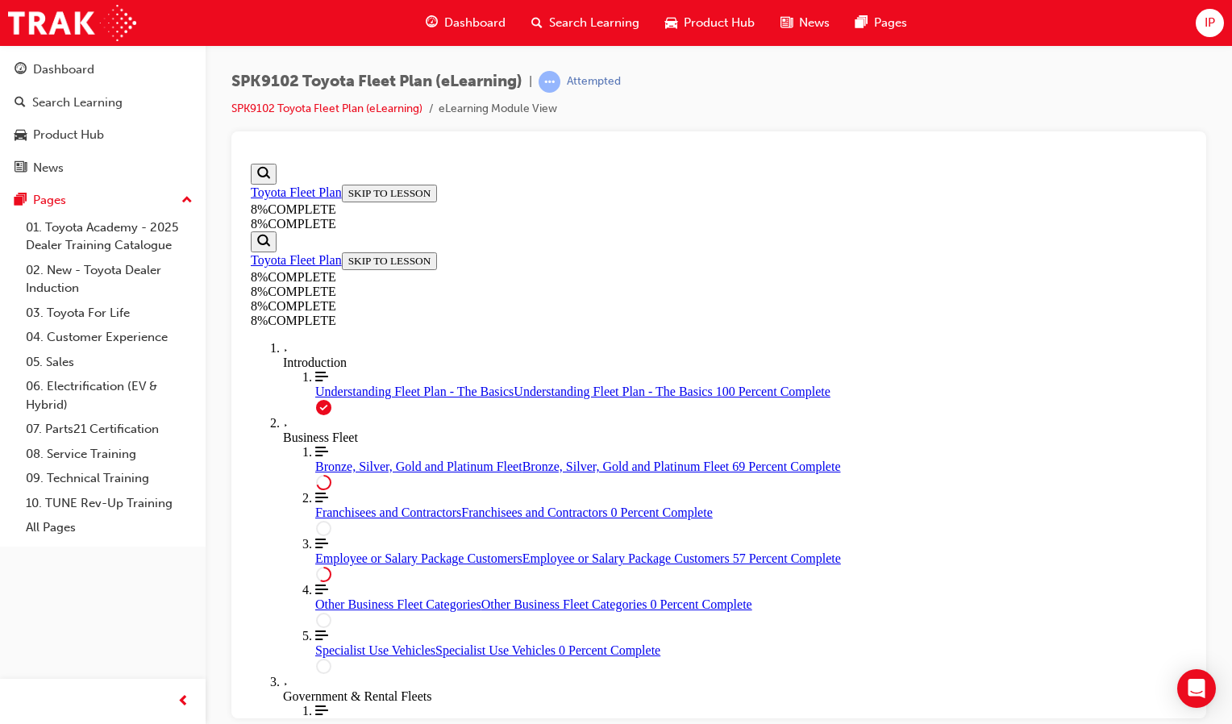
drag, startPoint x: 686, startPoint y: 494, endPoint x: 753, endPoint y: 498, distance: 67.0
drag, startPoint x: 850, startPoint y: 586, endPoint x: 820, endPoint y: 679, distance: 98.4
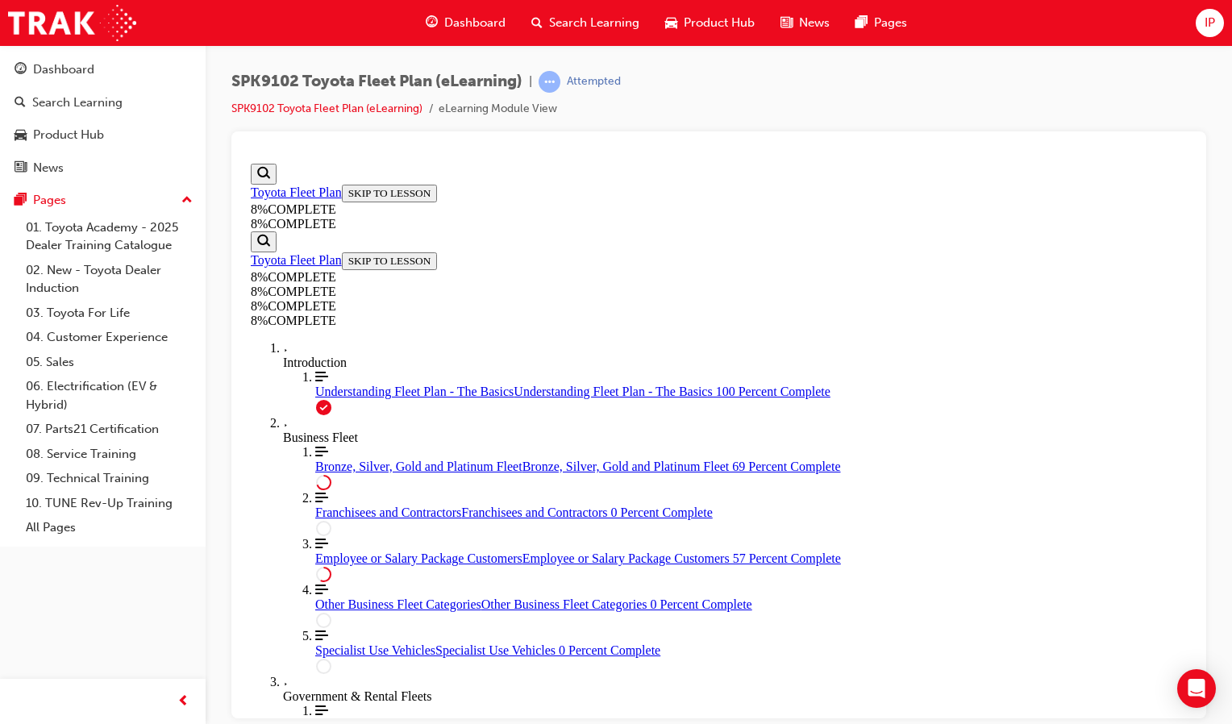
scroll to position [4501, 0]
drag, startPoint x: 655, startPoint y: 407, endPoint x: 709, endPoint y: 634, distance: 232.8
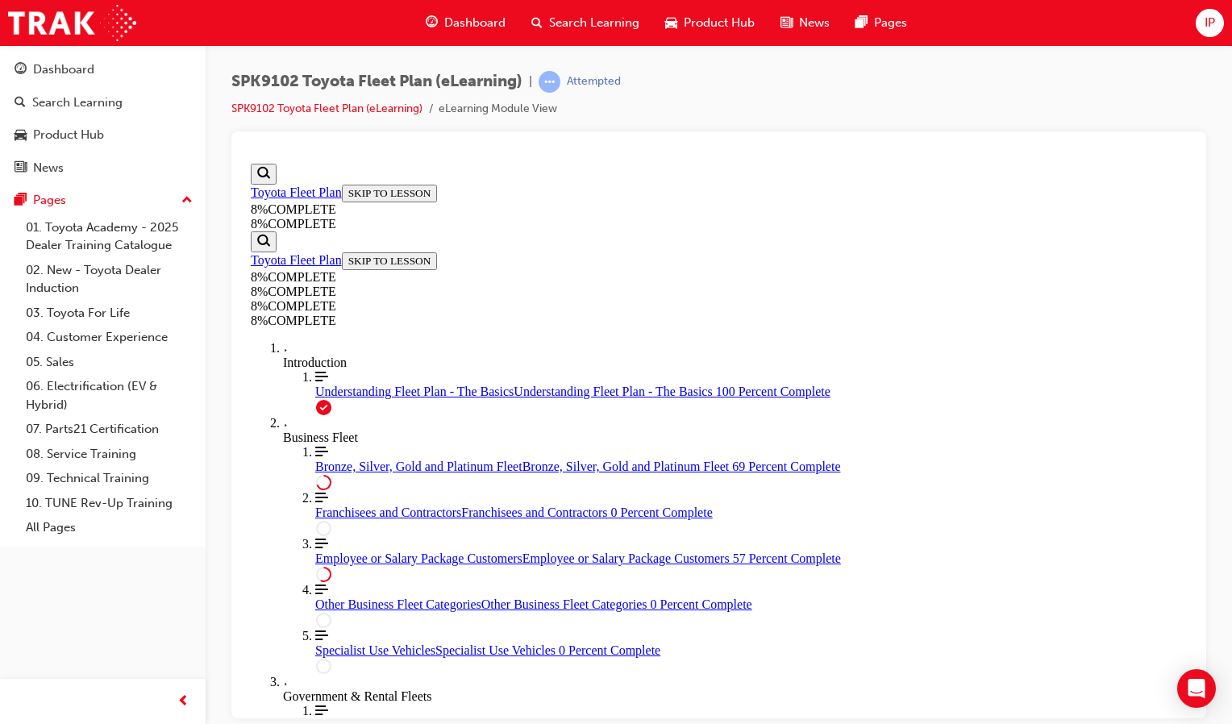
drag, startPoint x: 707, startPoint y: 475, endPoint x: 742, endPoint y: 542, distance: 75.3
drag, startPoint x: 725, startPoint y: 324, endPoint x: 778, endPoint y: 542, distance: 224.8
drag, startPoint x: 738, startPoint y: 264, endPoint x: 787, endPoint y: 376, distance: 121.3
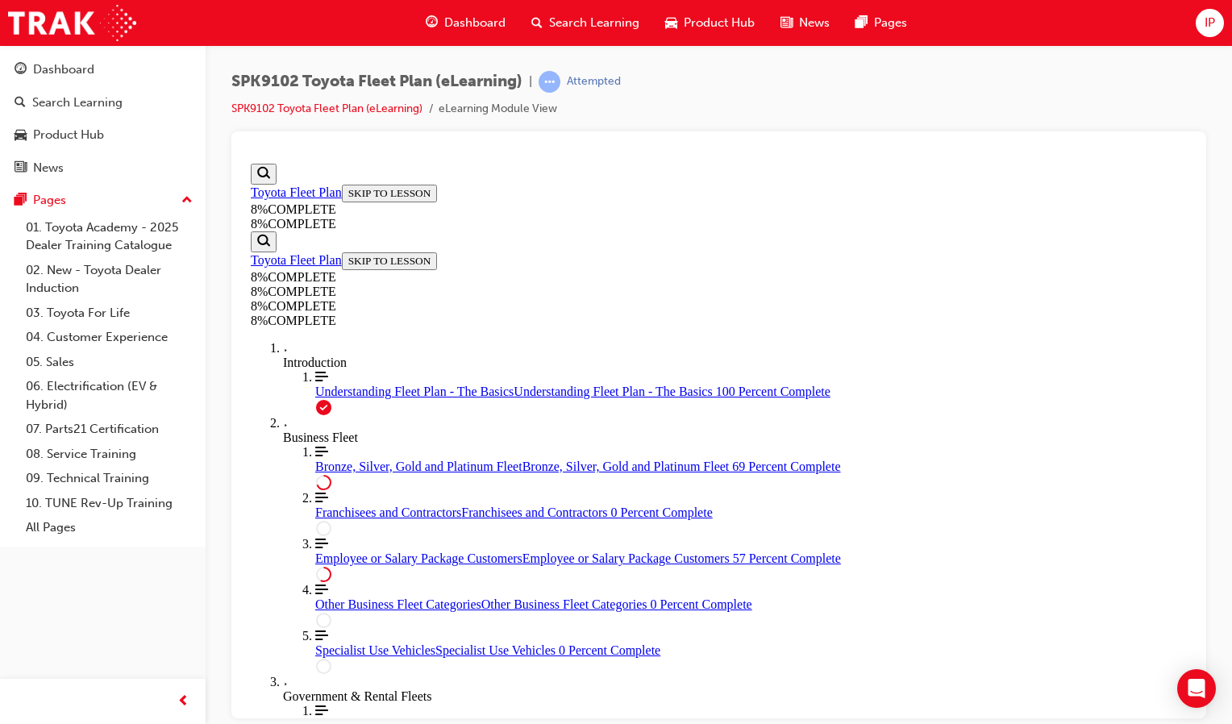
drag, startPoint x: 758, startPoint y: 265, endPoint x: 804, endPoint y: 268, distance: 46.1
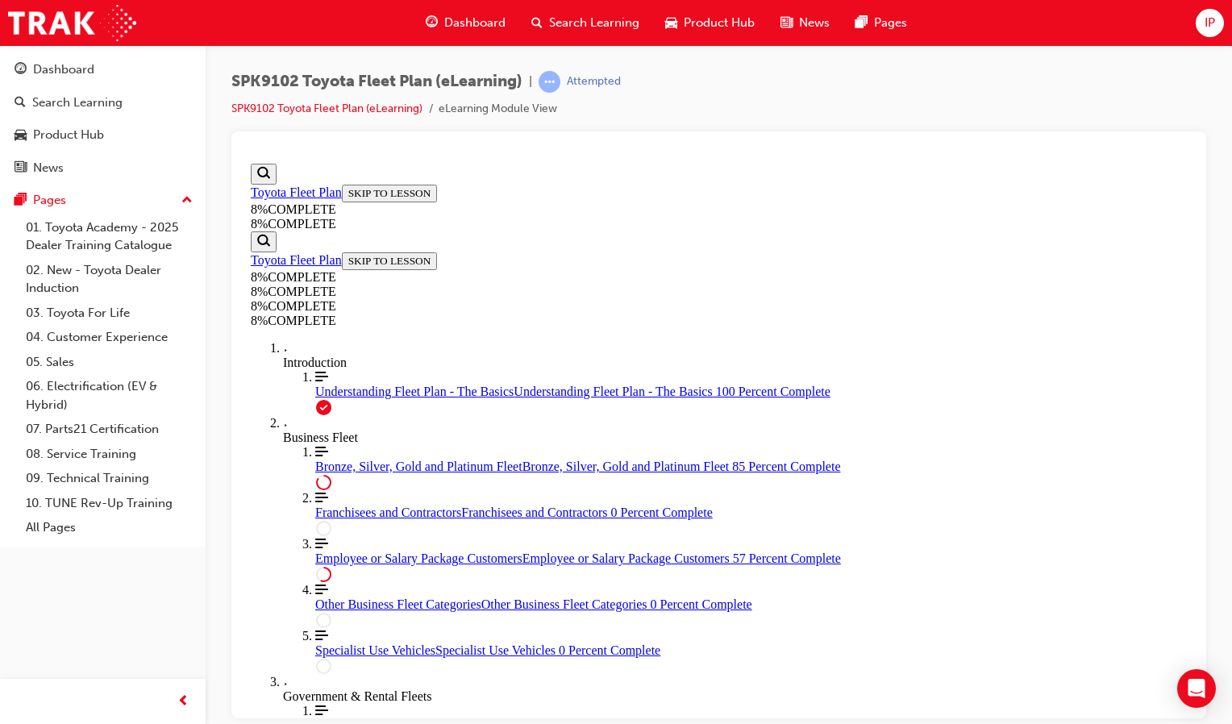
scroll to position [5362, 0]
drag, startPoint x: 641, startPoint y: 470, endPoint x: 683, endPoint y: 581, distance: 118.9
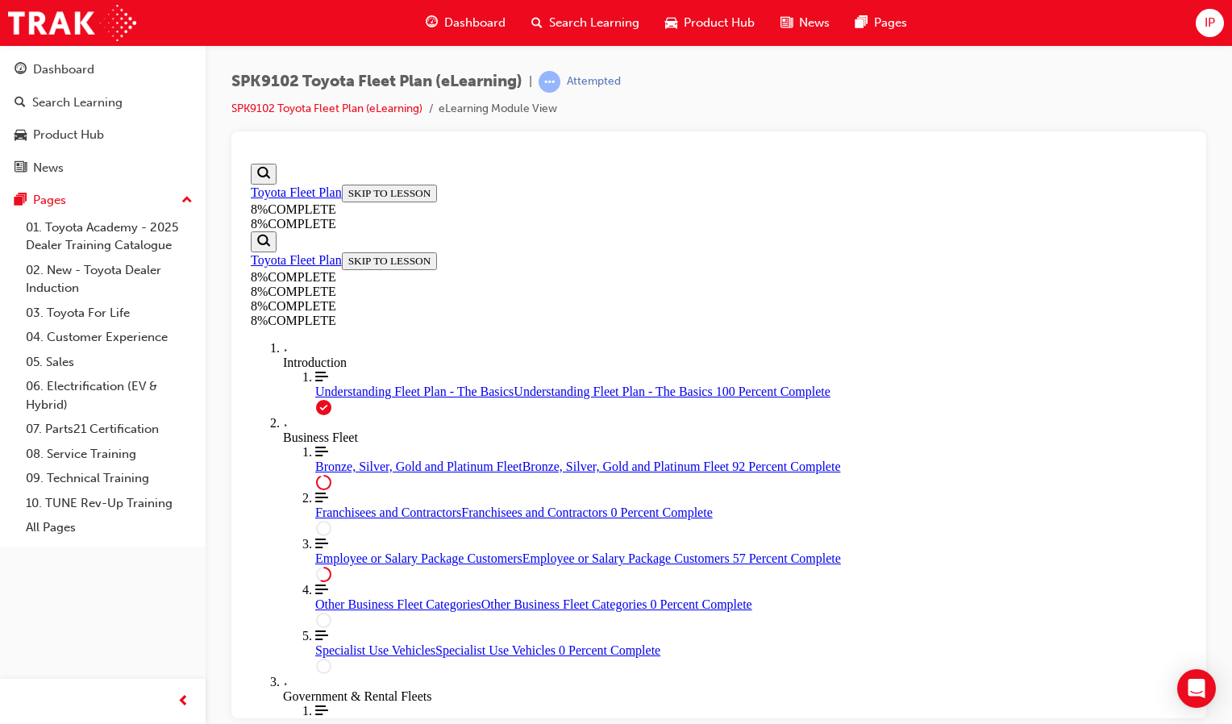
scroll to position [5853, 0]
drag, startPoint x: 688, startPoint y: 614, endPoint x: 723, endPoint y: 449, distance: 168.8
drag, startPoint x: 631, startPoint y: 598, endPoint x: 771, endPoint y: 362, distance: 274.7
drag, startPoint x: 746, startPoint y: 424, endPoint x: 754, endPoint y: 640, distance: 216.1
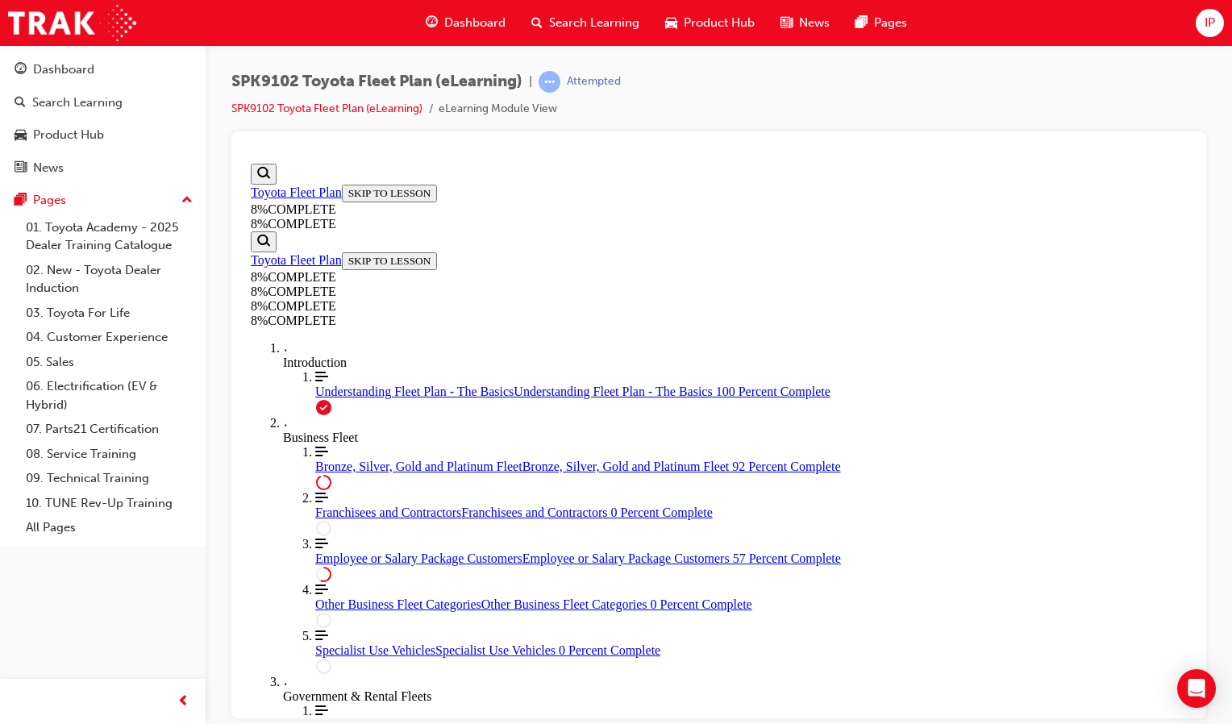
drag, startPoint x: 742, startPoint y: 389, endPoint x: 799, endPoint y: 387, distance: 56.4
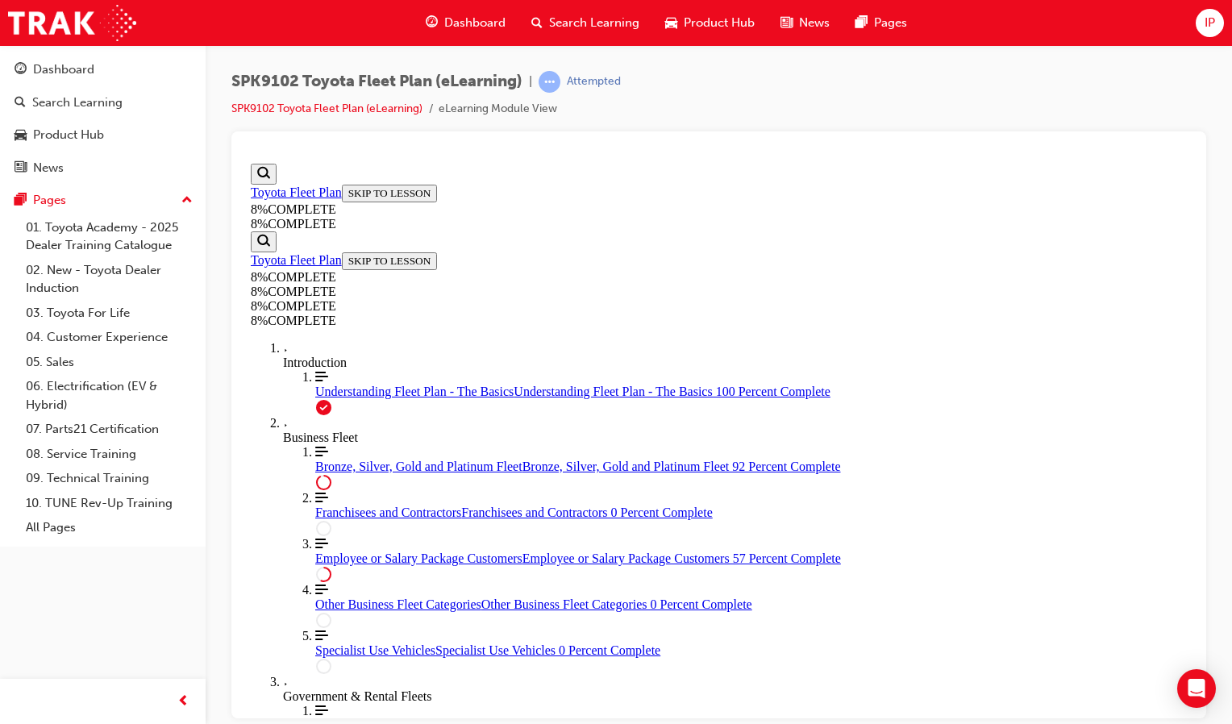
drag, startPoint x: 680, startPoint y: 435, endPoint x: 735, endPoint y: 323, distance: 124.7
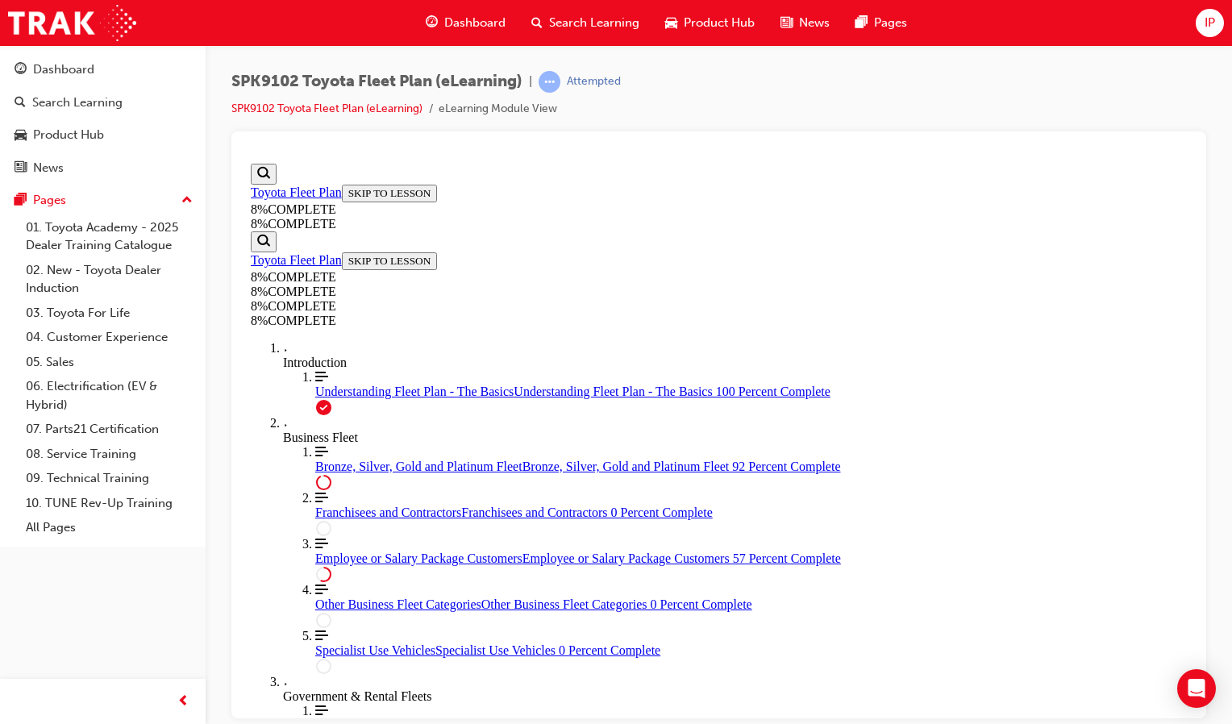
drag, startPoint x: 682, startPoint y: 409, endPoint x: 721, endPoint y: 405, distance: 38.9
drag, startPoint x: 655, startPoint y: 181, endPoint x: 697, endPoint y: 367, distance: 190.1
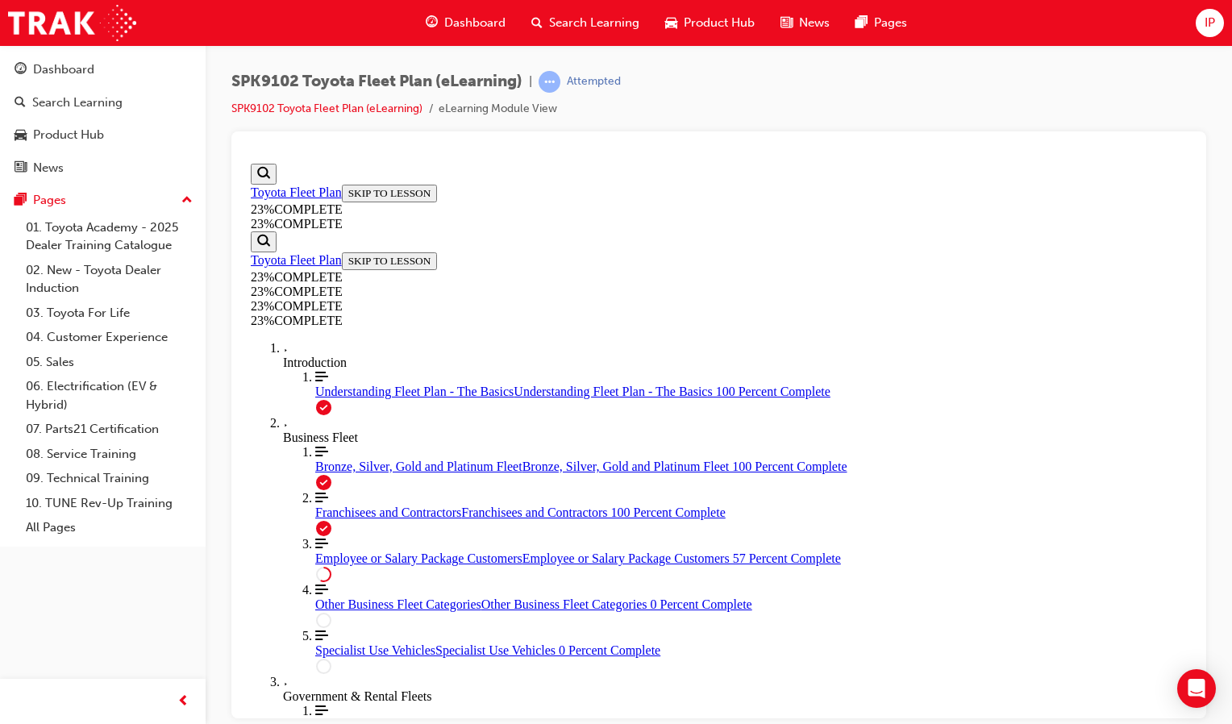
scroll to position [308, 0]
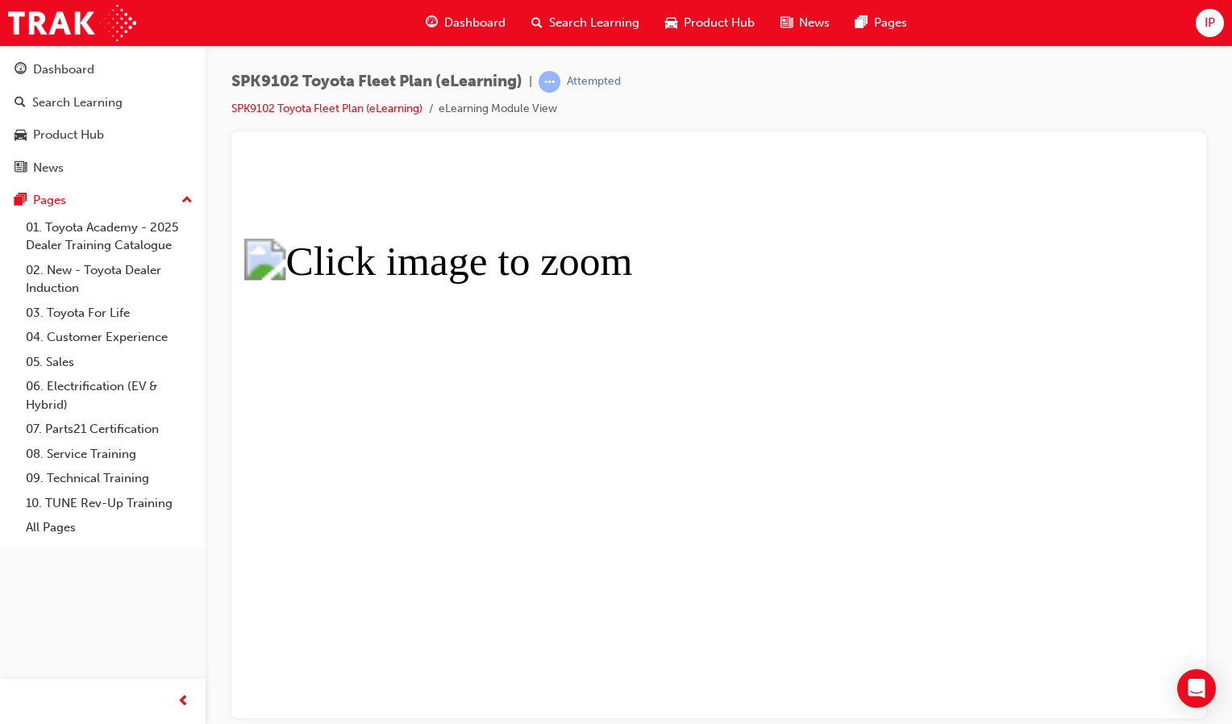
click at [661, 488] on button "Unzoom image" at bounding box center [718, 436] width 949 height 561
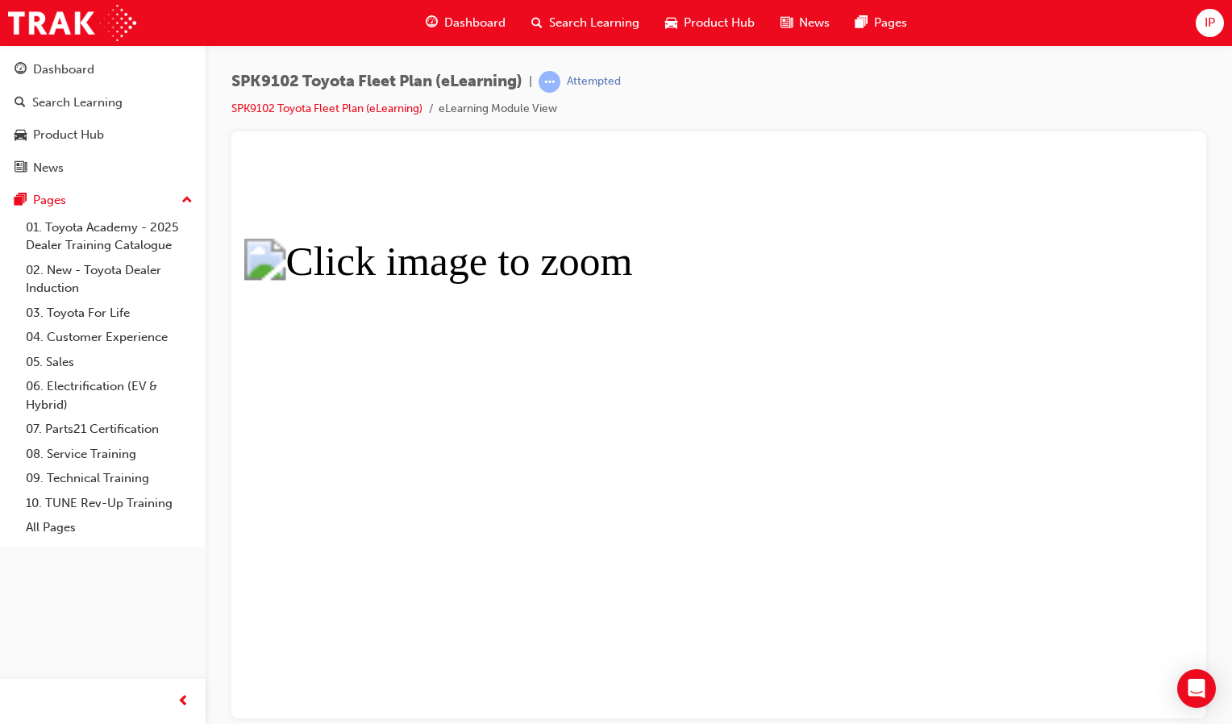
click at [646, 547] on button "Unzoom image" at bounding box center [718, 436] width 949 height 561
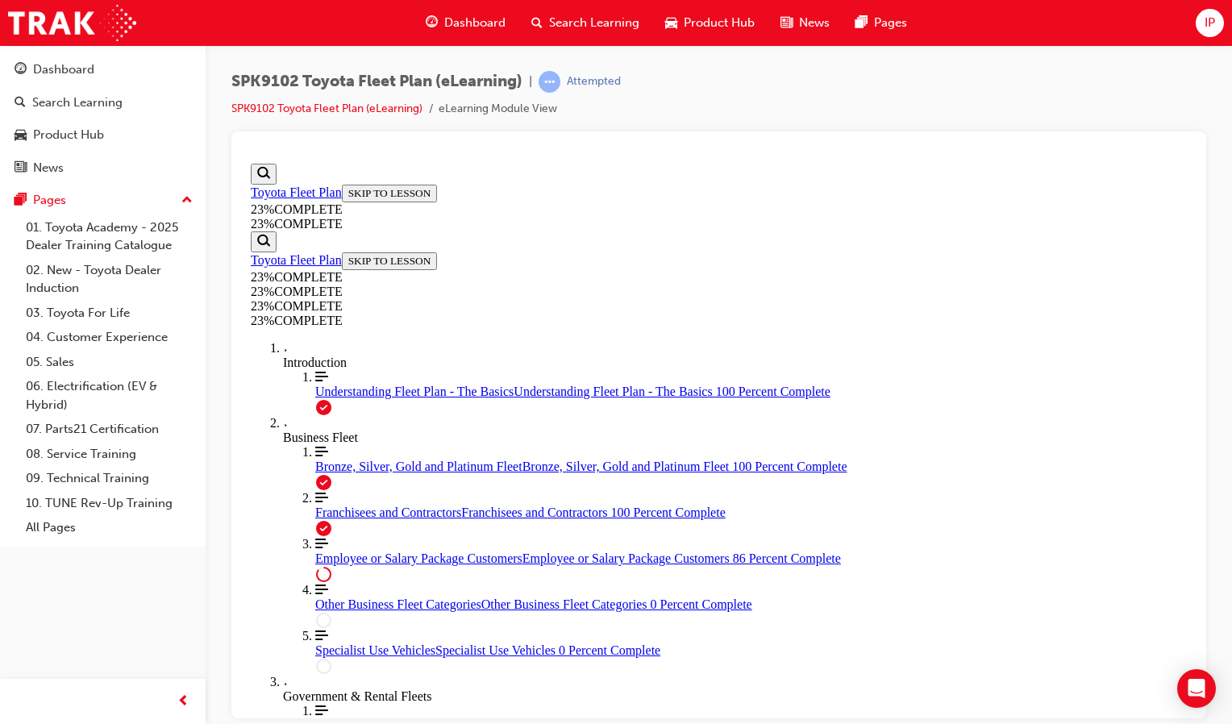
scroll to position [1941, 0]
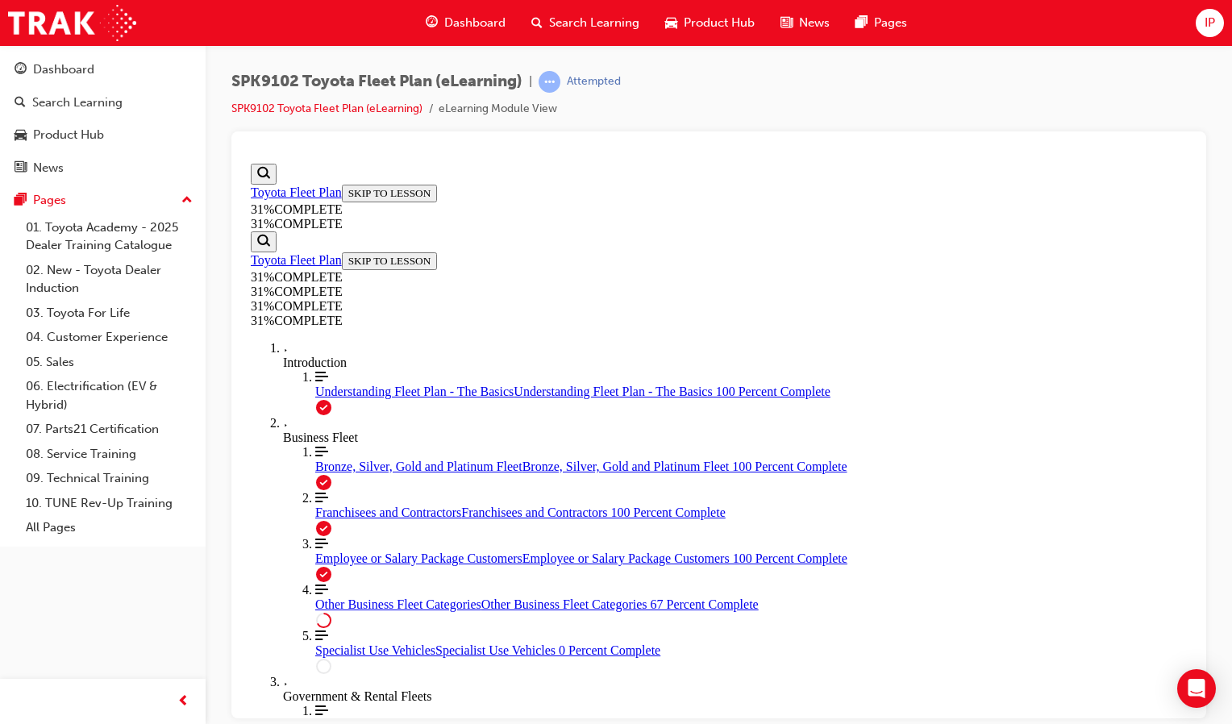
scroll to position [3092, 0]
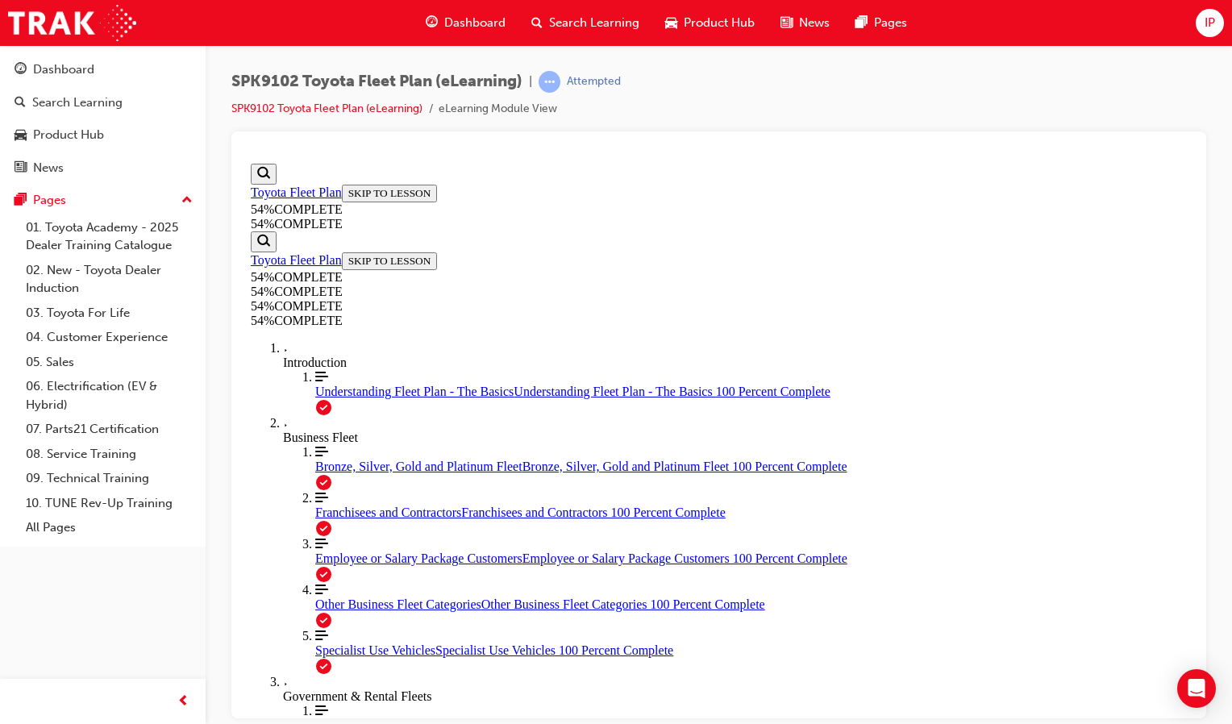
scroll to position [729, 0]
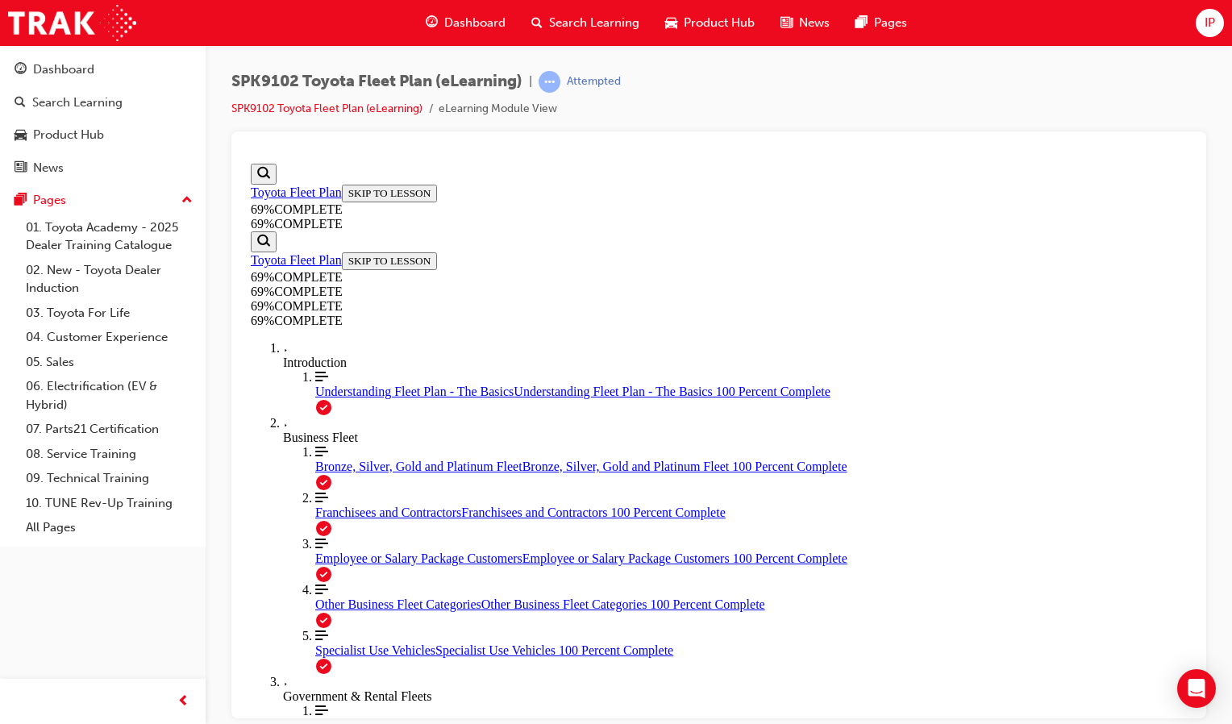
scroll to position [752, 0]
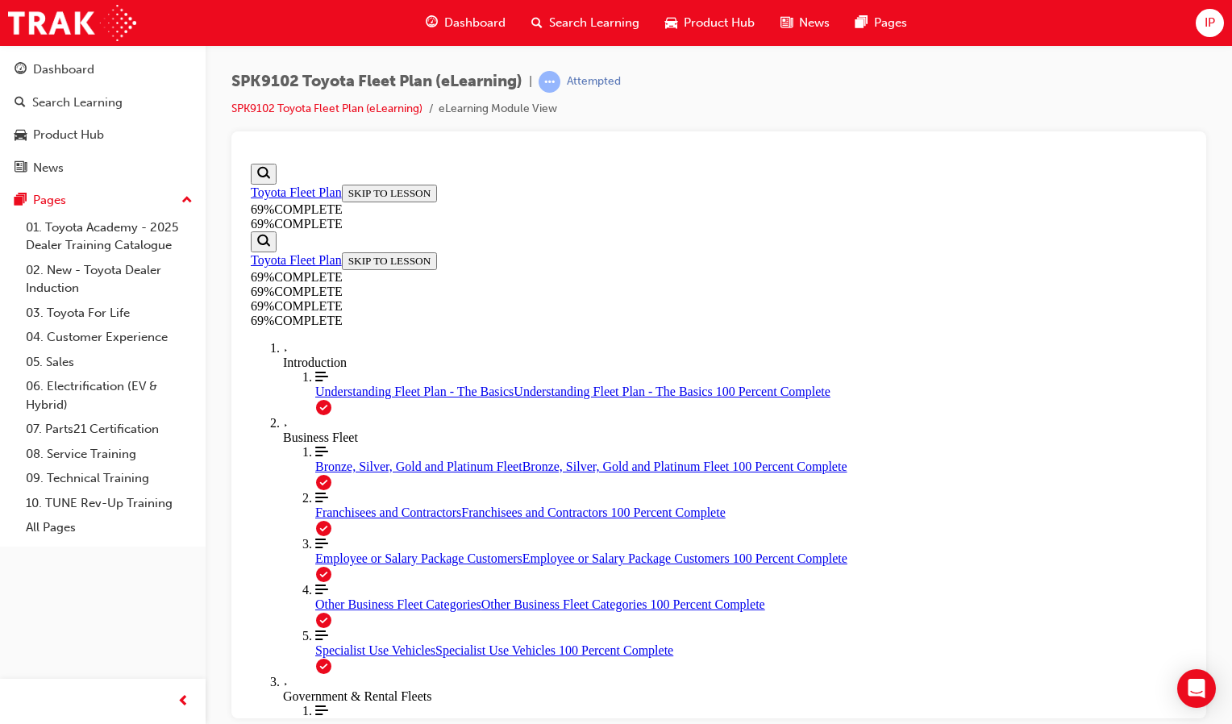
scroll to position [767, 0]
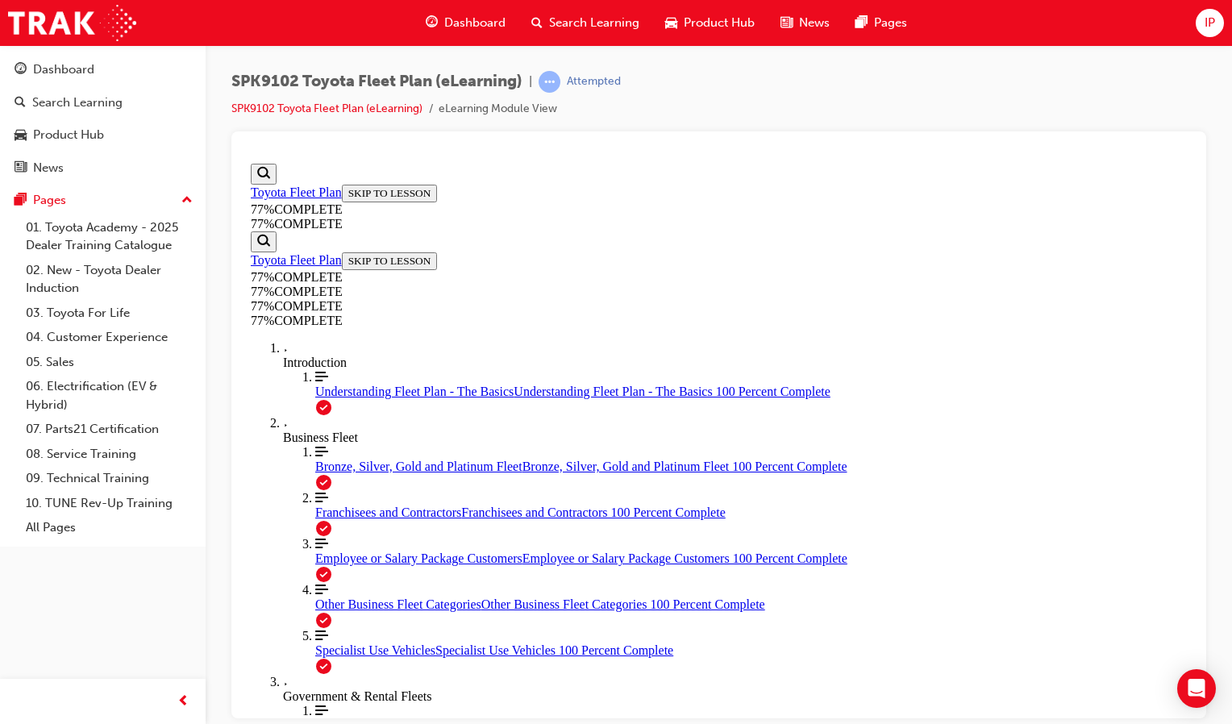
scroll to position [842, 0]
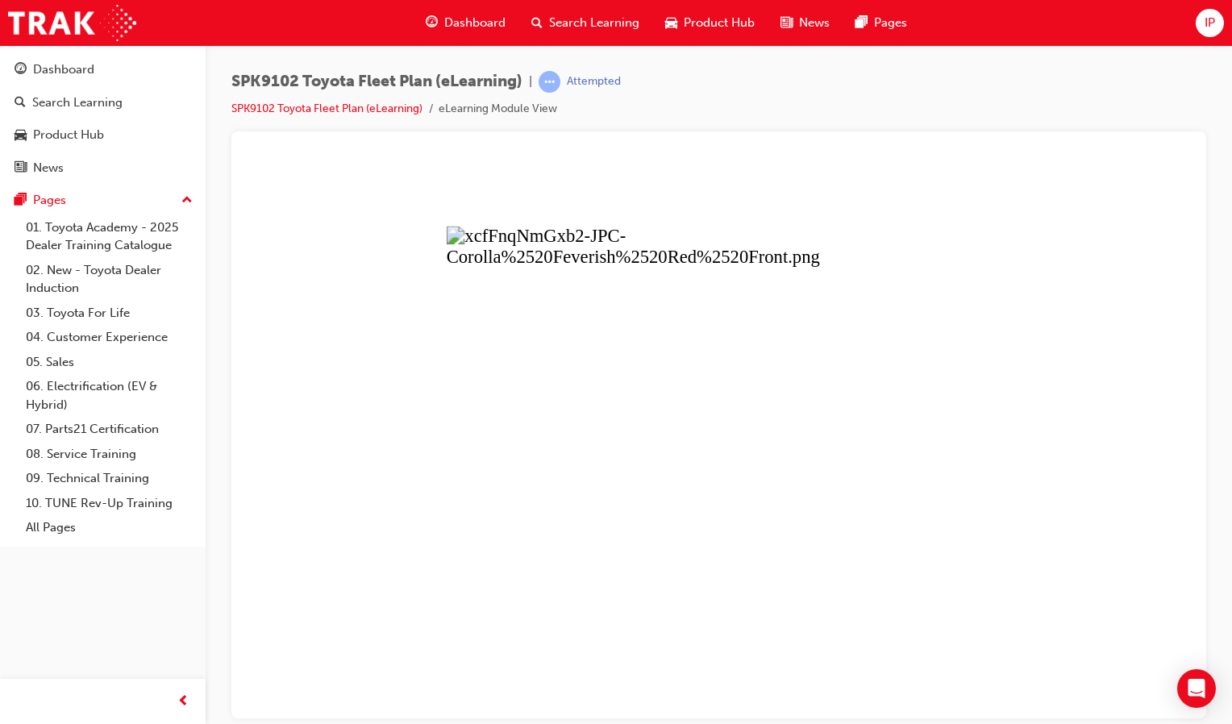
drag, startPoint x: 862, startPoint y: 578, endPoint x: 751, endPoint y: 210, distance: 384.0
click at [751, 210] on button "Unzoom image" at bounding box center [718, 436] width 949 height 561
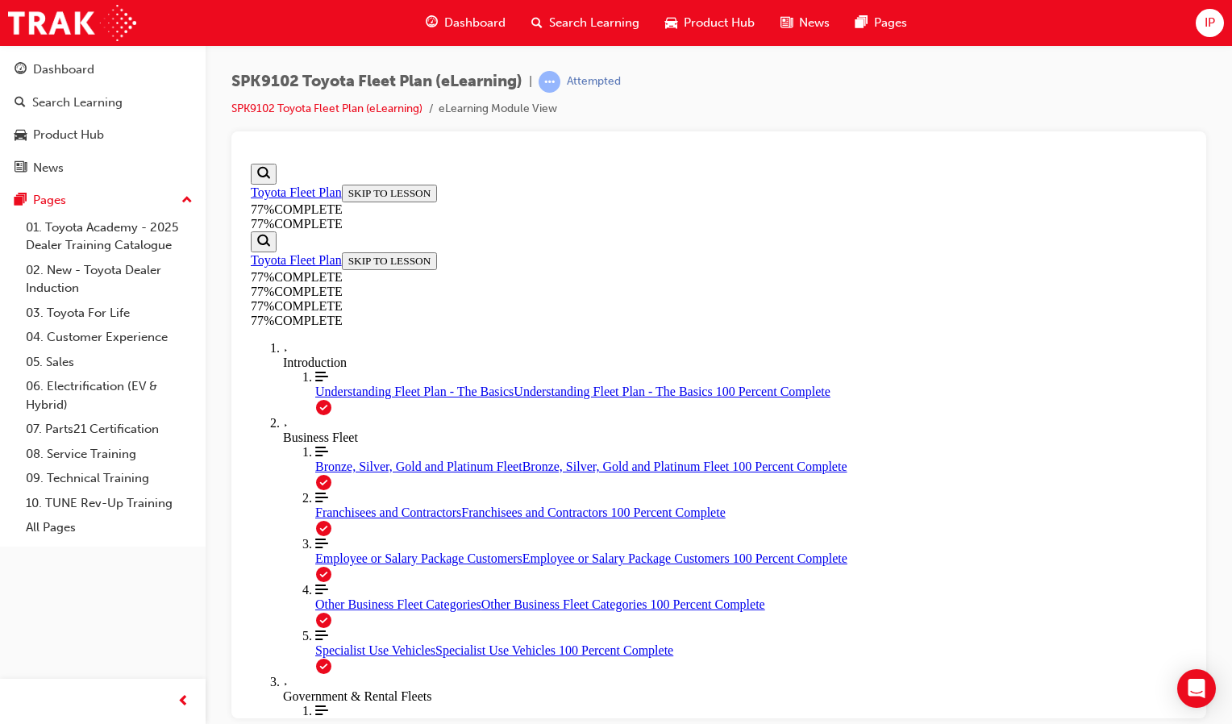
scroll to position [1870, 0]
drag, startPoint x: 1116, startPoint y: 505, endPoint x: 1082, endPoint y: 581, distance: 84.1
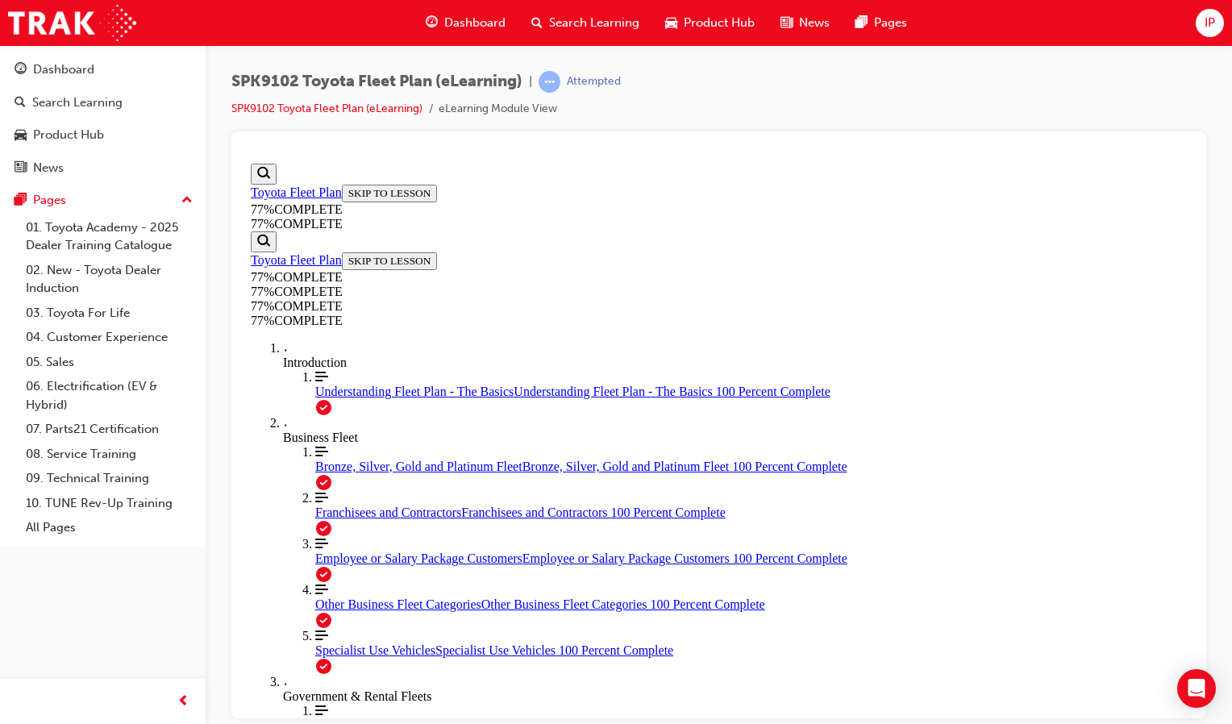
scroll to position [1608, 0]
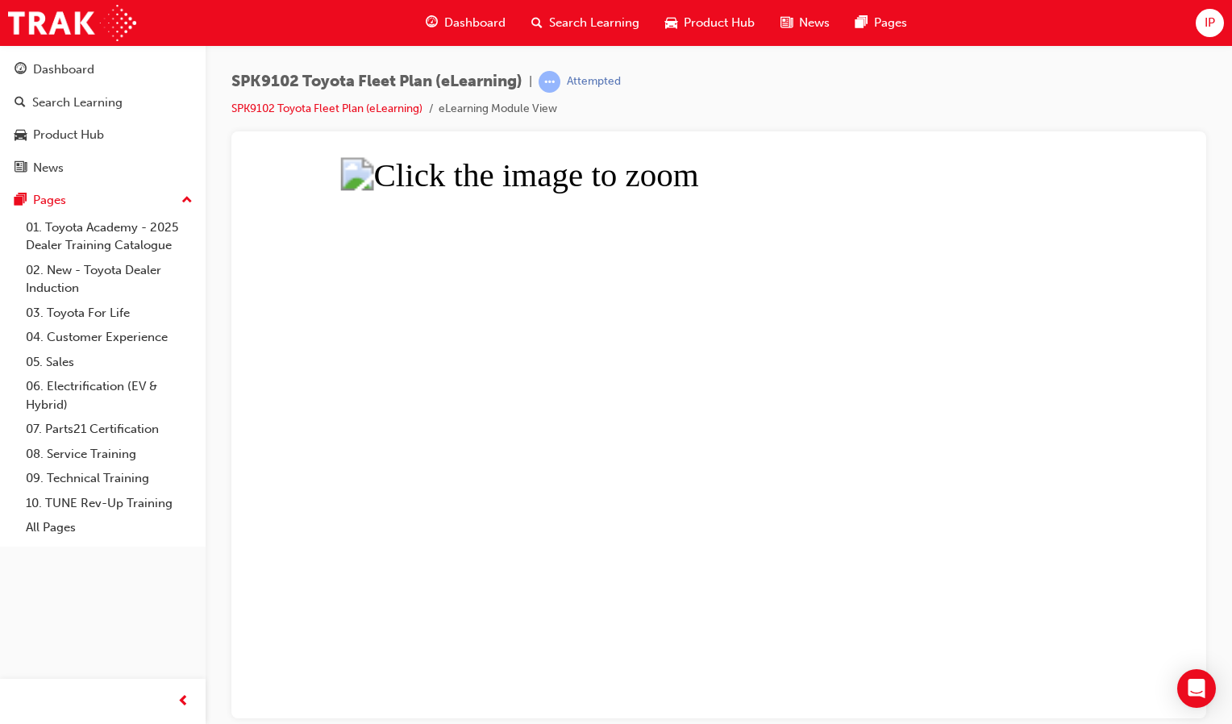
drag, startPoint x: 1000, startPoint y: 498, endPoint x: 984, endPoint y: 543, distance: 47.9
click at [984, 543] on button "Unzoom image" at bounding box center [718, 436] width 949 height 561
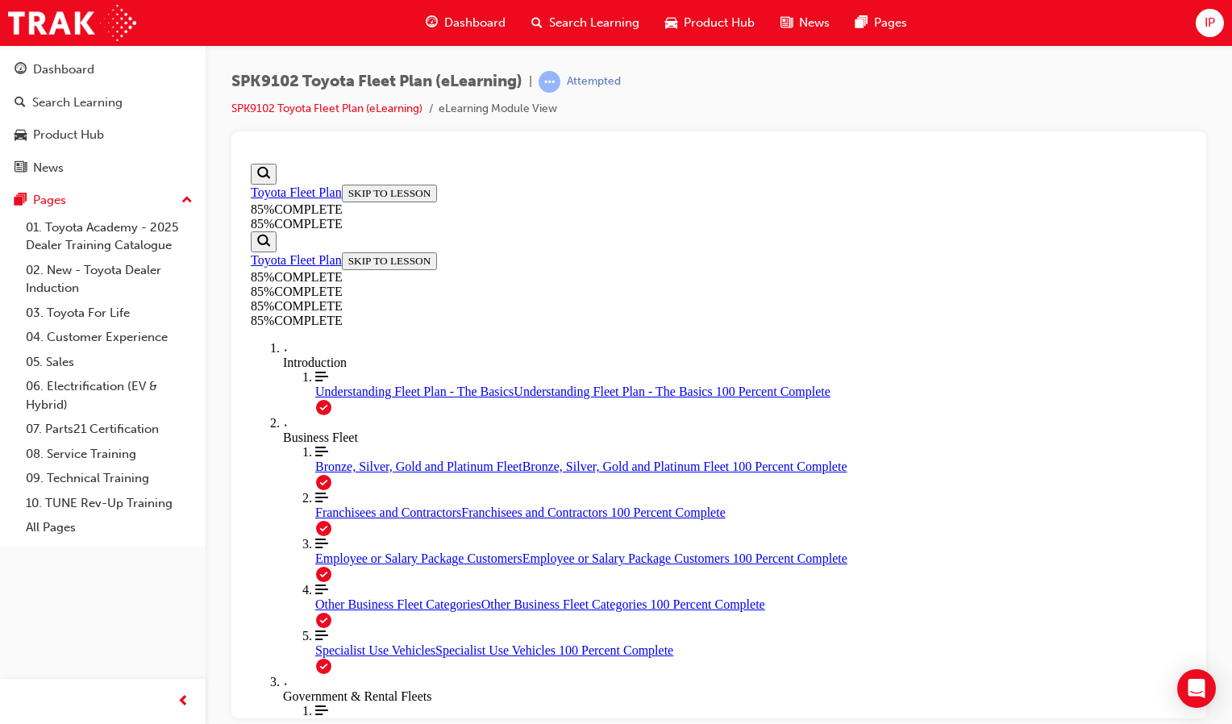
scroll to position [1131, 0]
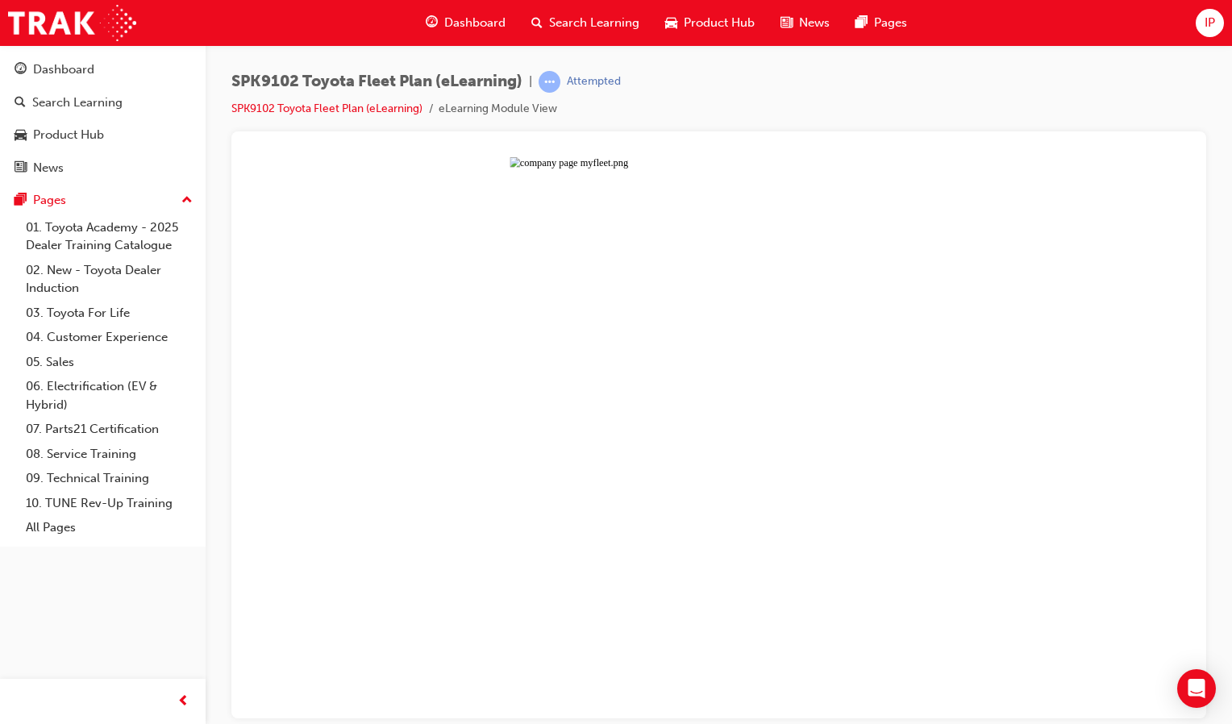
click at [1012, 444] on button "Unzoom image" at bounding box center [718, 436] width 949 height 561
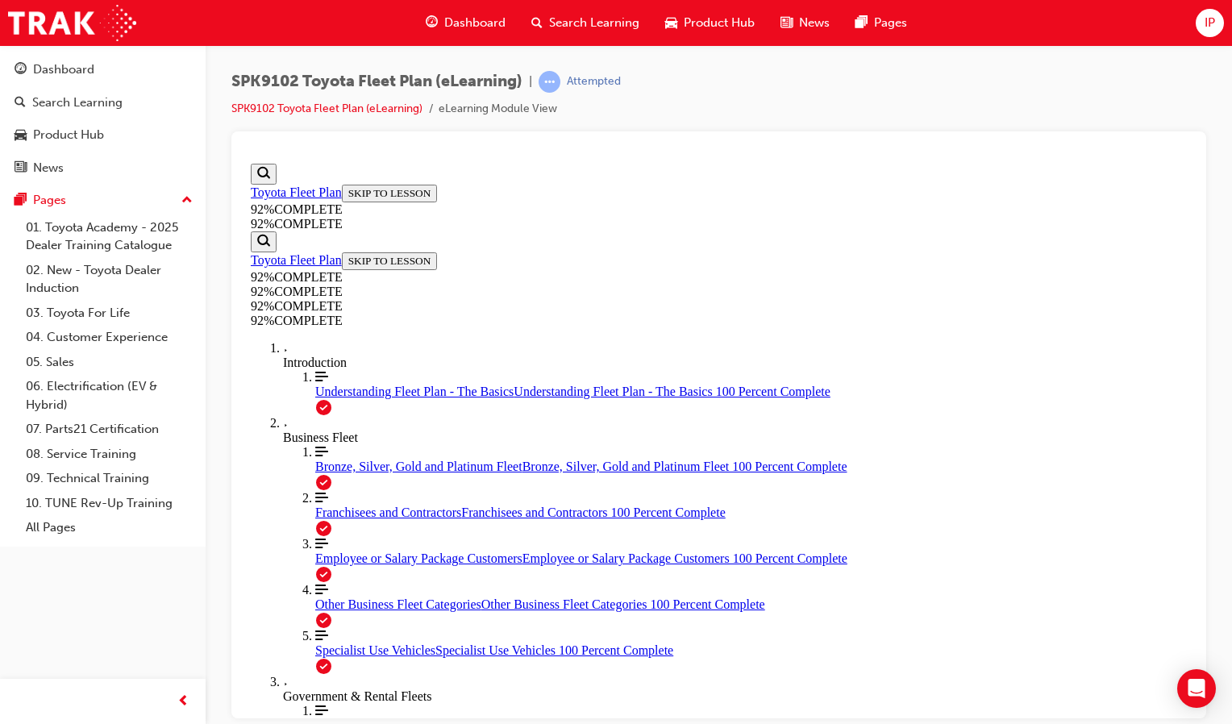
drag, startPoint x: 708, startPoint y: 428, endPoint x: 713, endPoint y: 576, distance: 148.4
drag, startPoint x: 688, startPoint y: 417, endPoint x: 765, endPoint y: 563, distance: 165.5
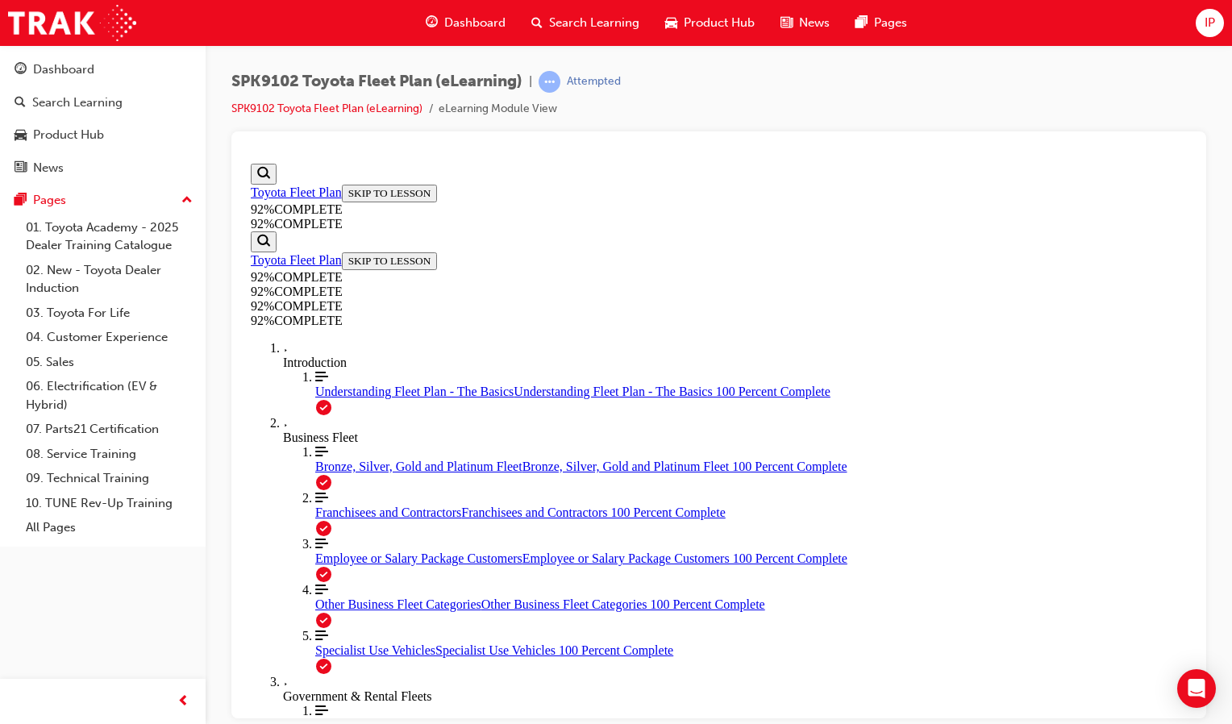
drag, startPoint x: 701, startPoint y: 490, endPoint x: 722, endPoint y: 418, distance: 75.5
drag, startPoint x: 693, startPoint y: 494, endPoint x: 756, endPoint y: 417, distance: 99.7
drag, startPoint x: 705, startPoint y: 501, endPoint x: 753, endPoint y: 497, distance: 47.7
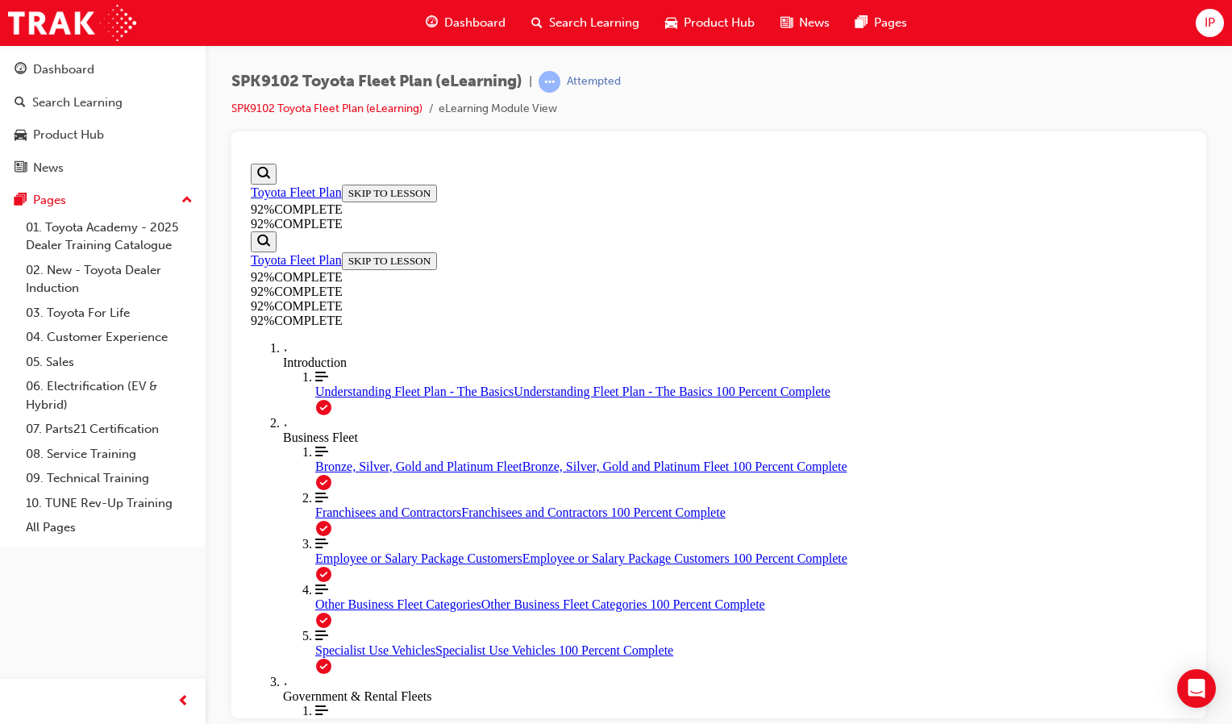
scroll to position [155, 0]
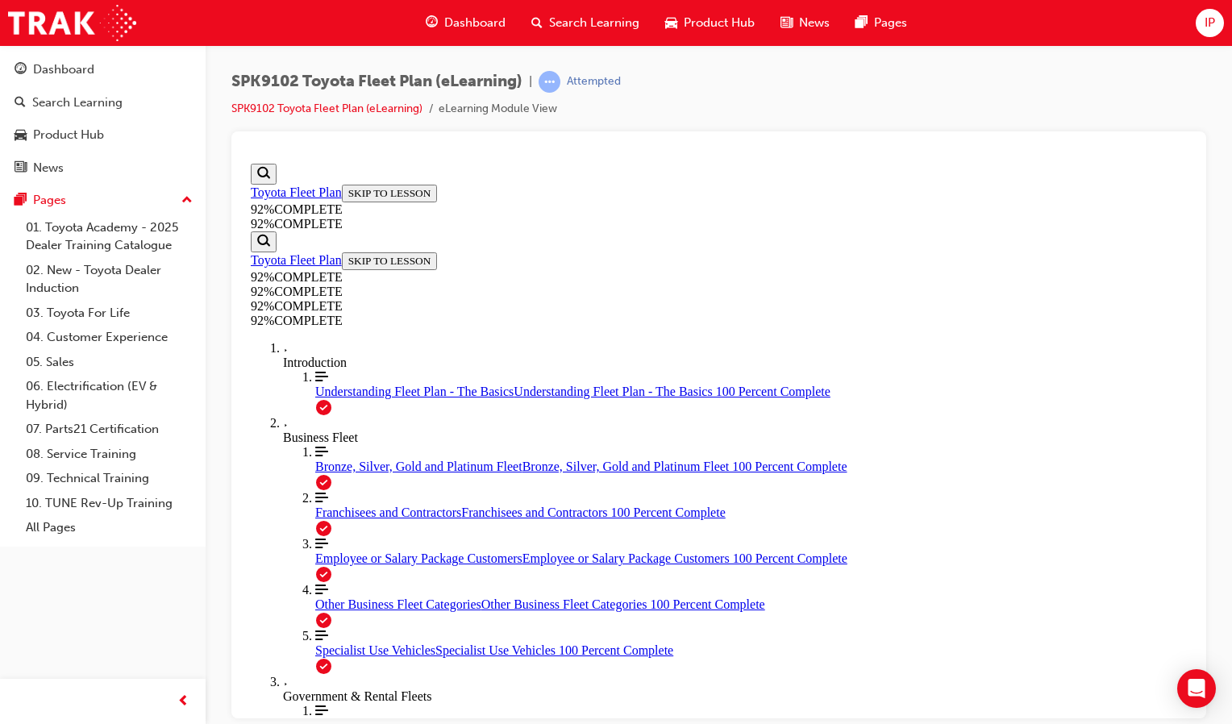
scroll to position [59, 0]
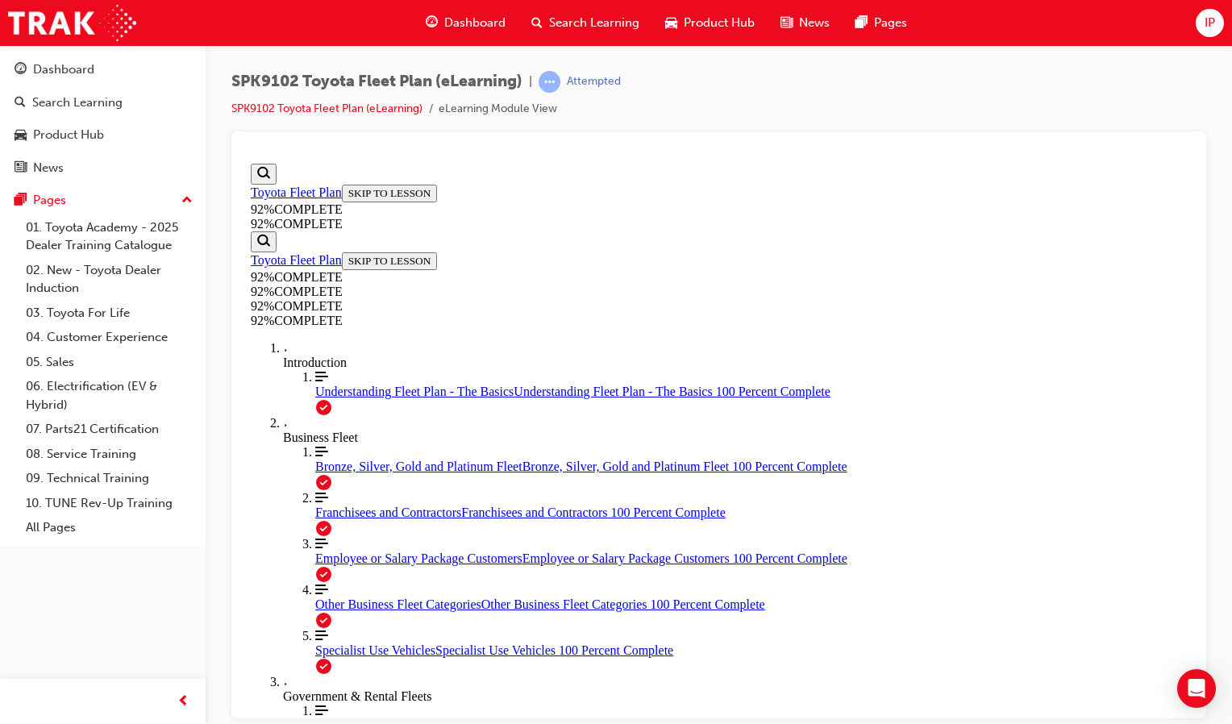
scroll to position [206, 0]
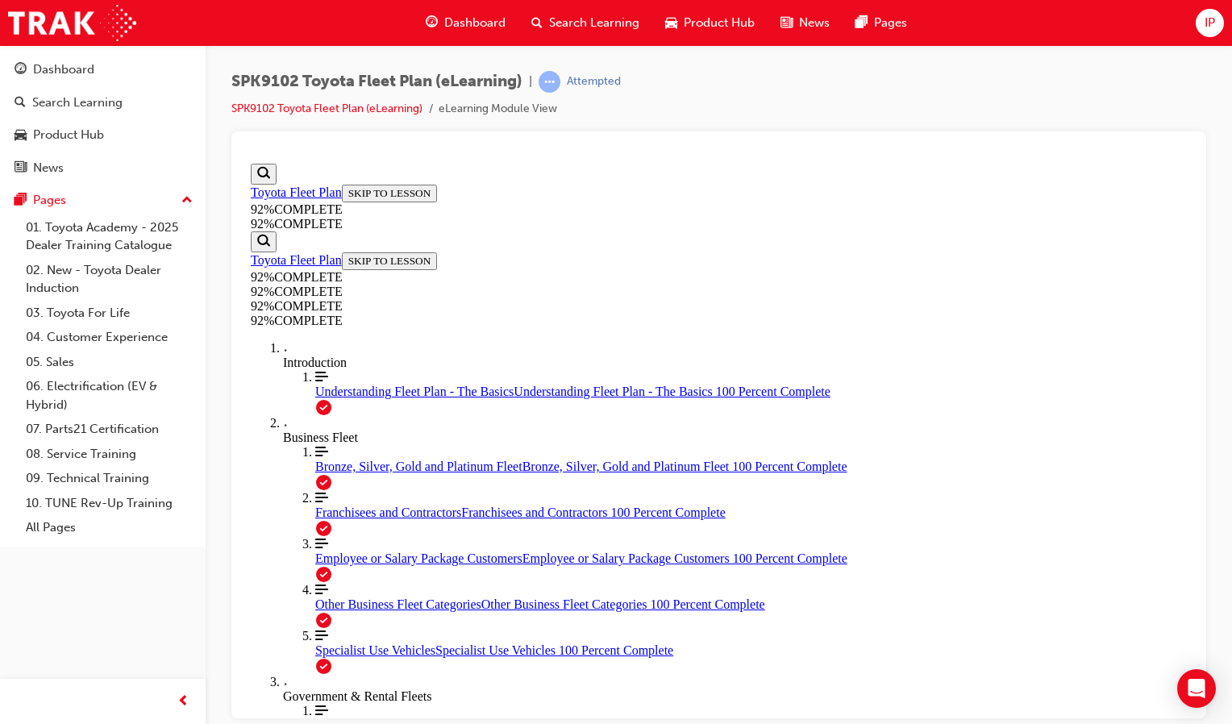
scroll to position [143, 0]
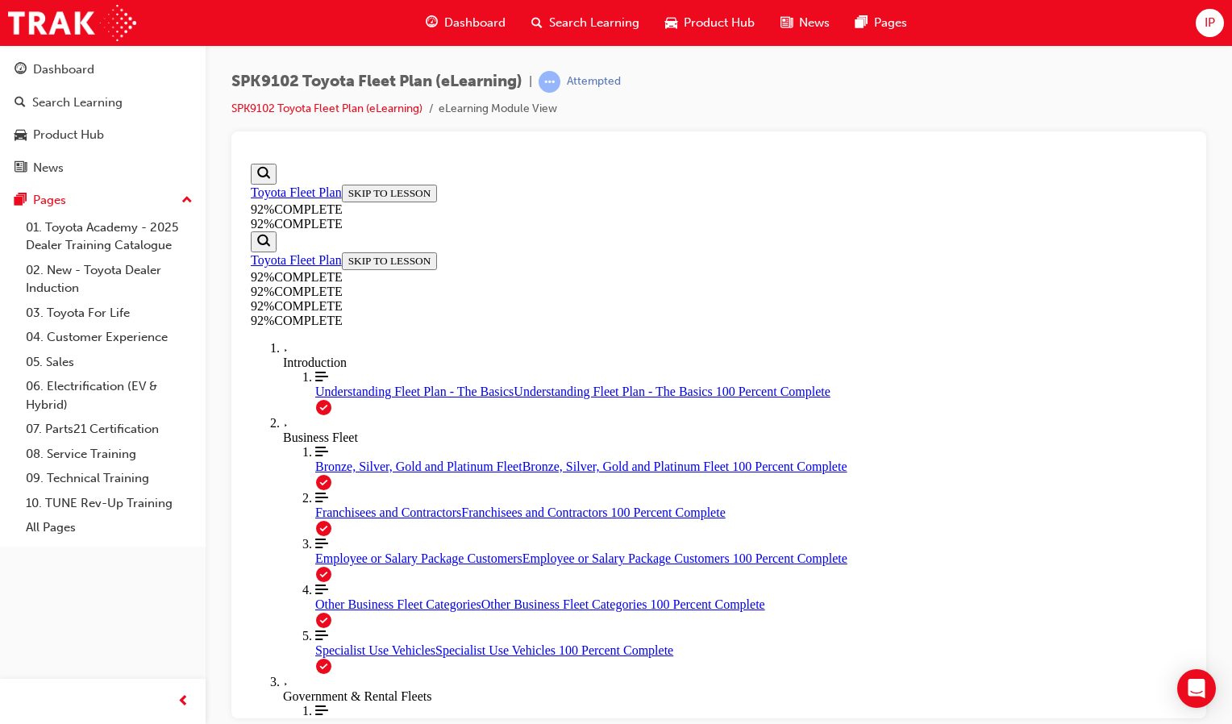
scroll to position [59, 0]
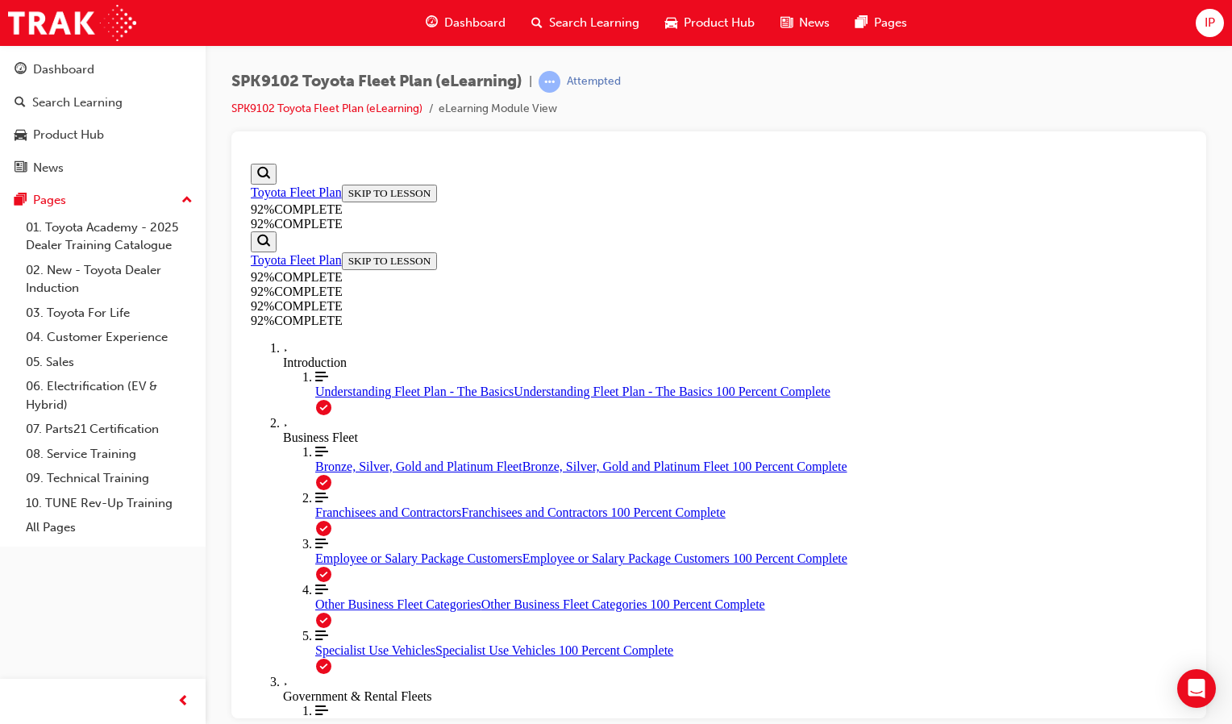
scroll to position [384, 0]
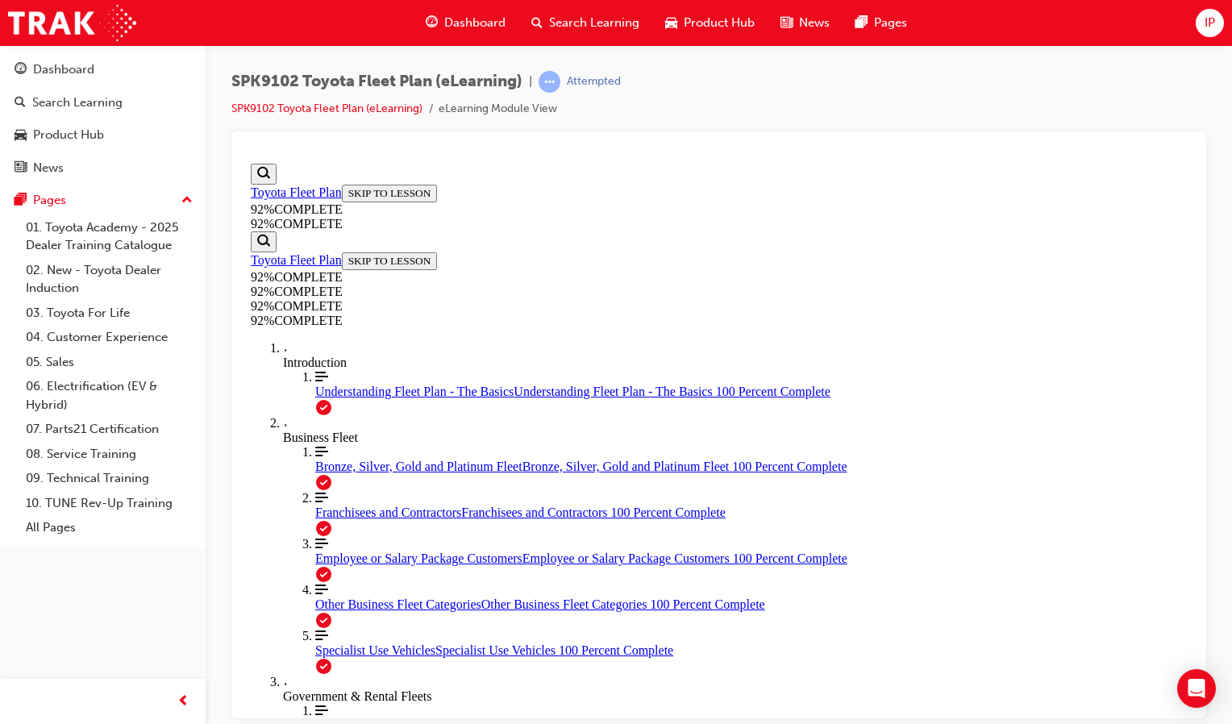
scroll to position [413, 0]
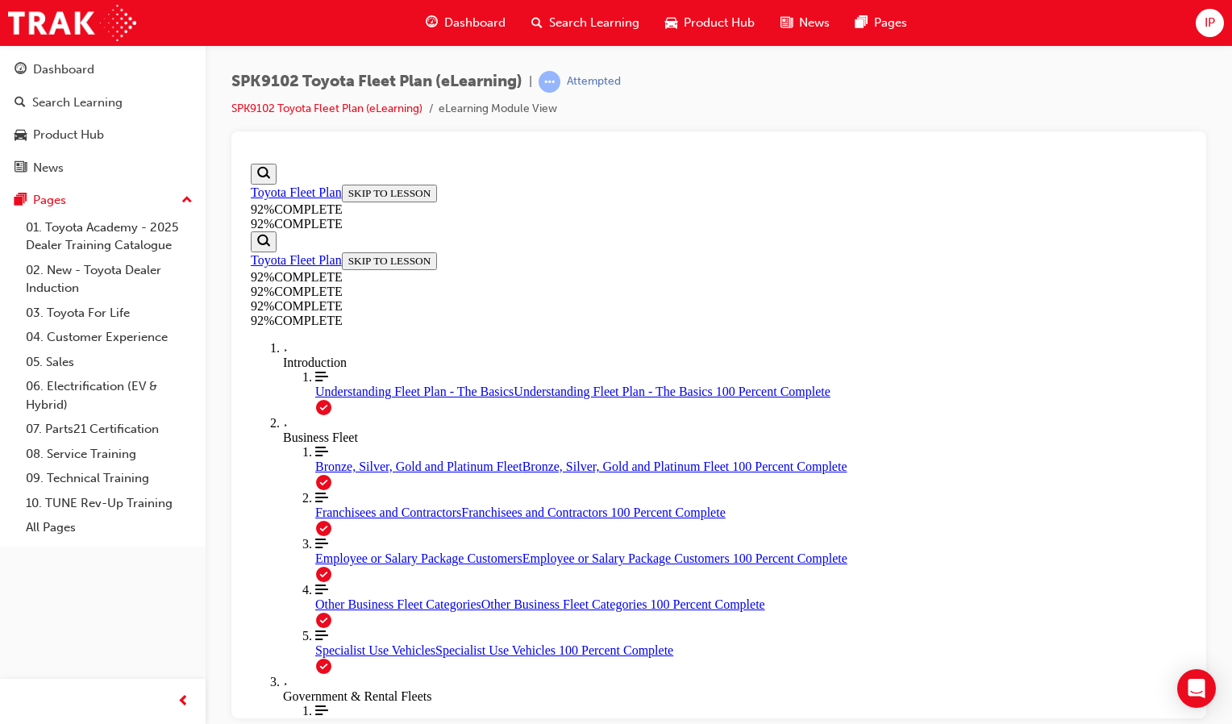
scroll to position [422, 0]
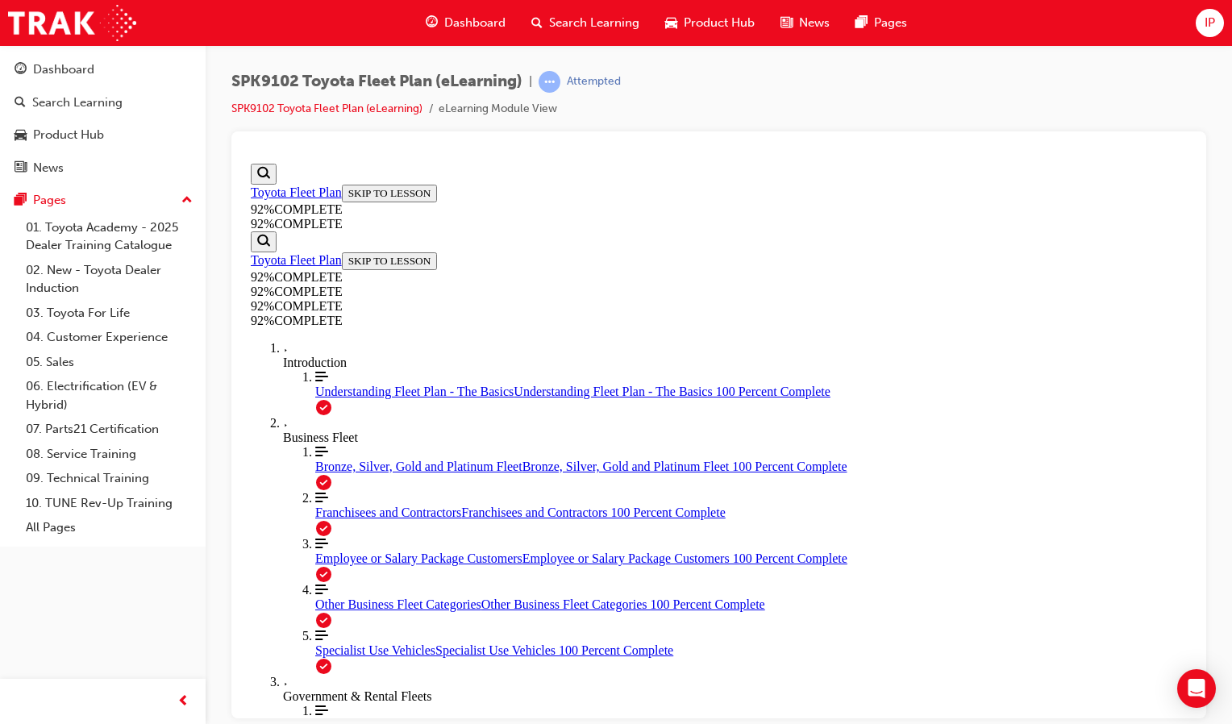
scroll to position [293, 0]
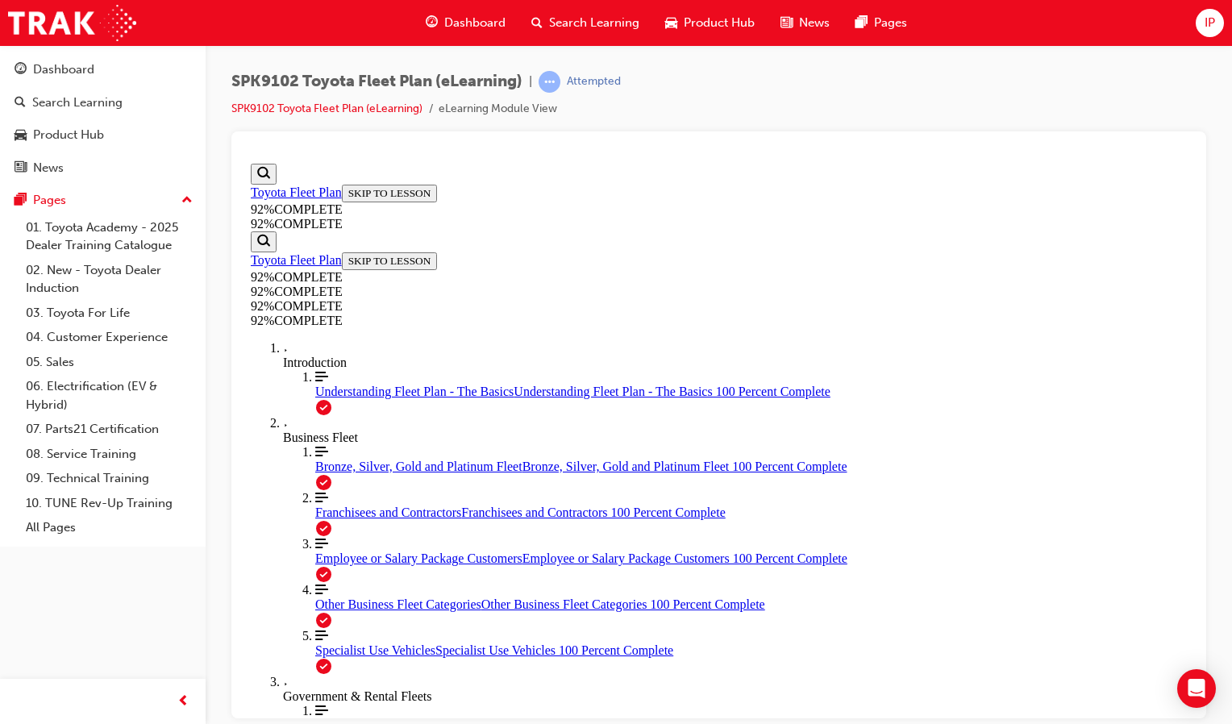
scroll to position [123, 0]
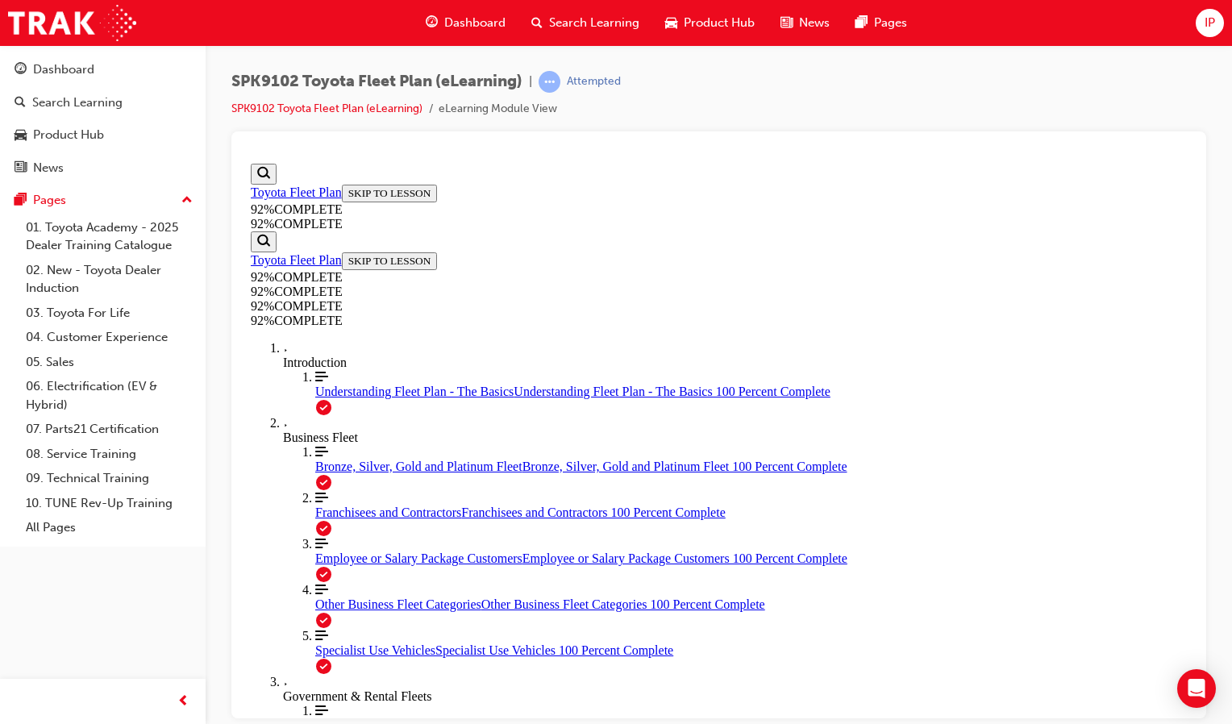
scroll to position [438, 0]
